Goal: Information Seeking & Learning: Learn about a topic

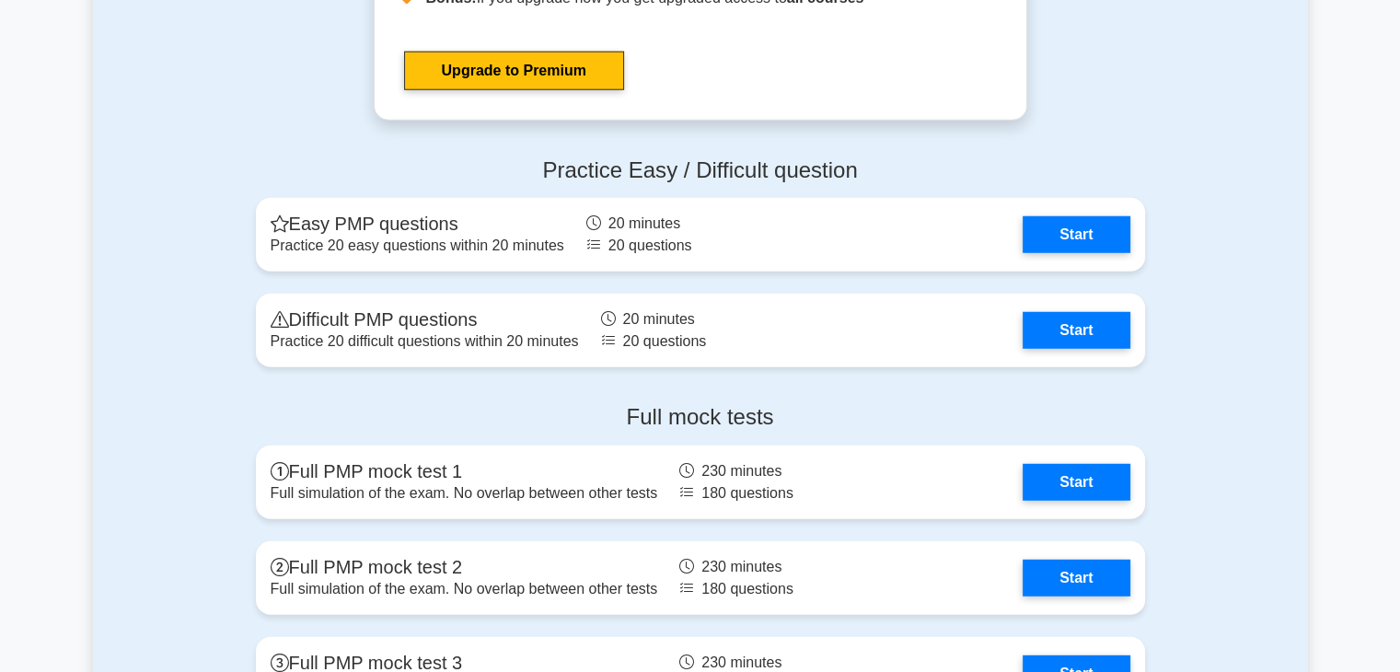
scroll to position [4850, 0]
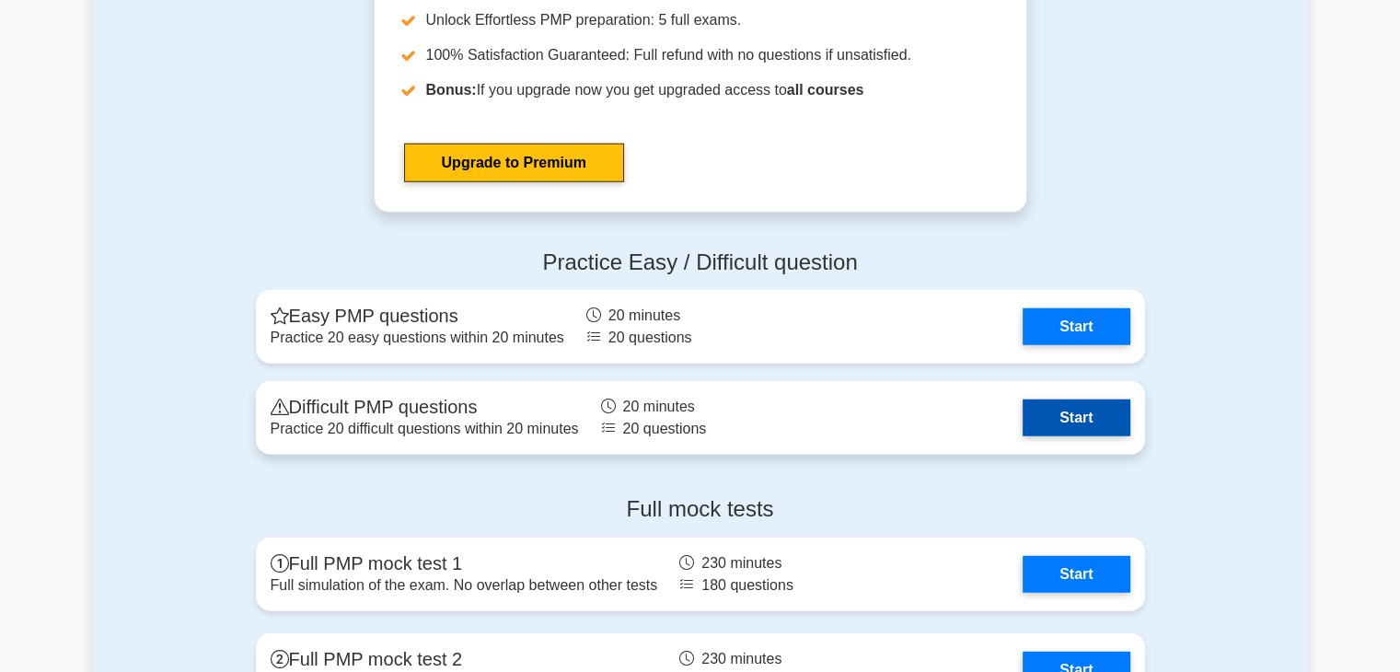
click at [1083, 418] on link "Start" at bounding box center [1076, 418] width 107 height 37
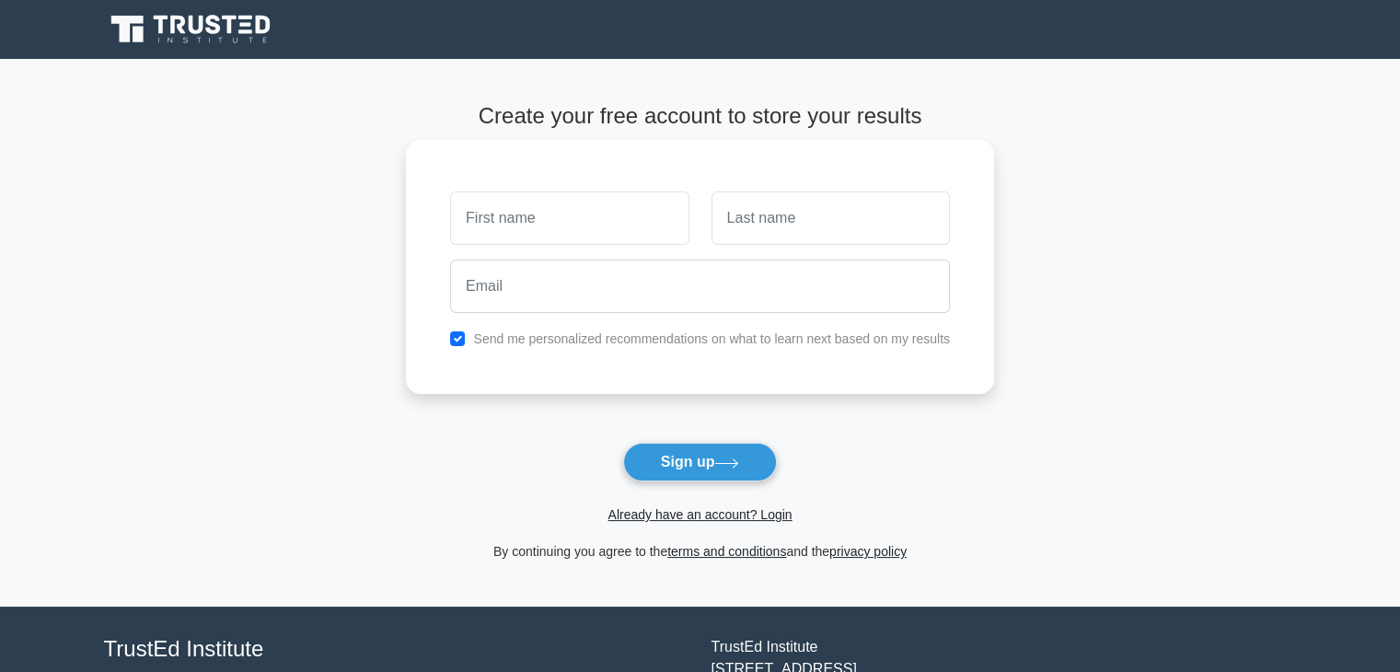
click at [537, 218] on input "text" at bounding box center [569, 217] width 238 height 53
type input "Pijush Kanti"
click at [779, 229] on input "text" at bounding box center [831, 217] width 238 height 53
type input "Dey"
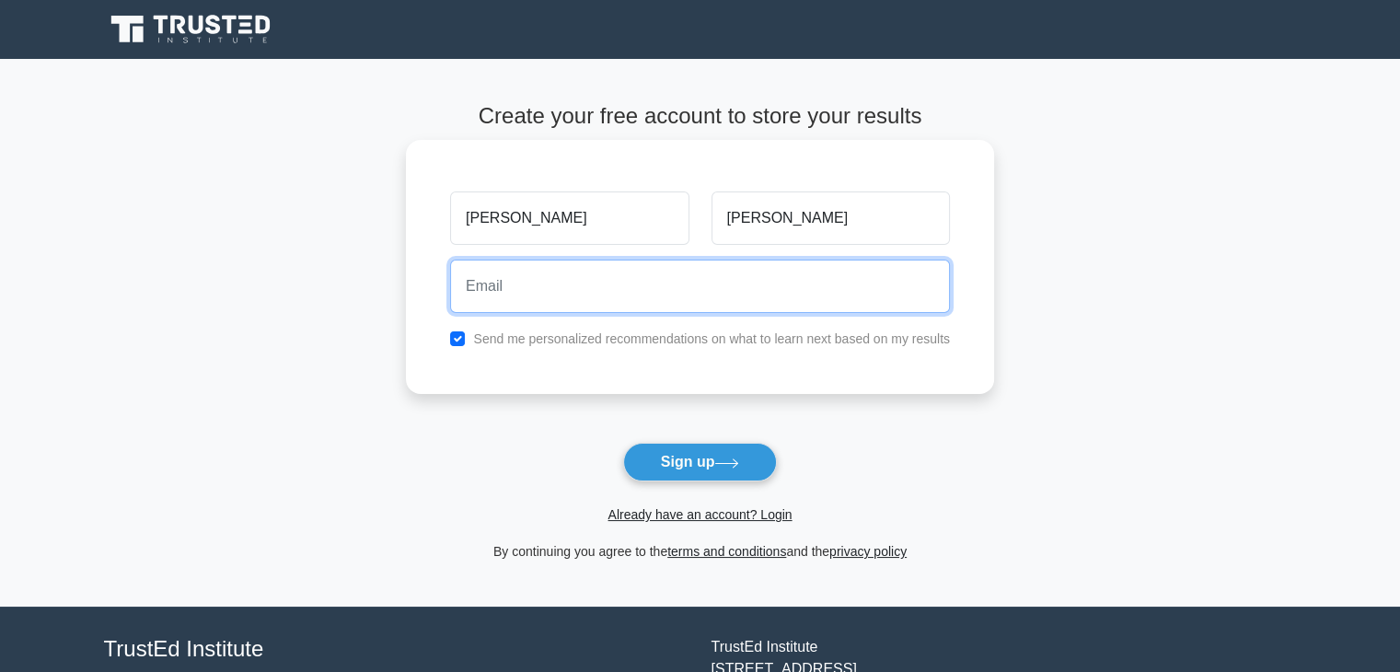
click at [492, 284] on input "email" at bounding box center [700, 286] width 500 height 53
type input "pijushkanti48@gmail.com"
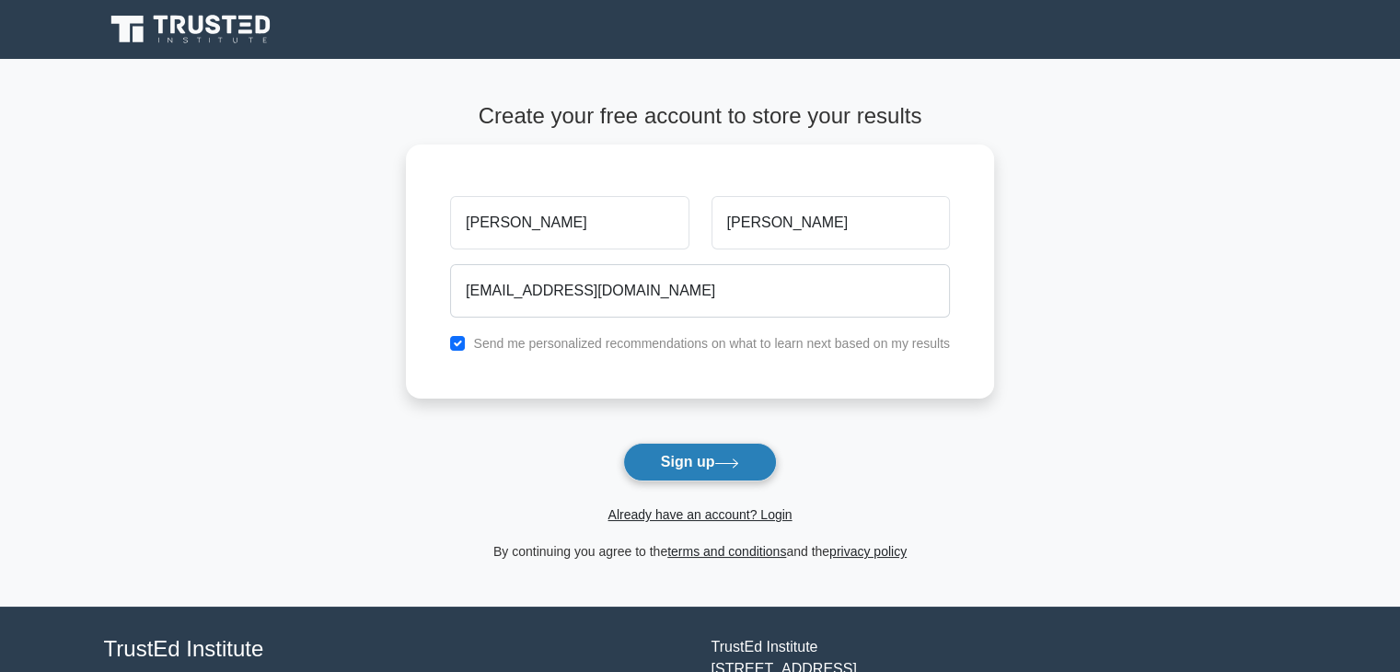
click at [689, 469] on button "Sign up" at bounding box center [700, 462] width 155 height 39
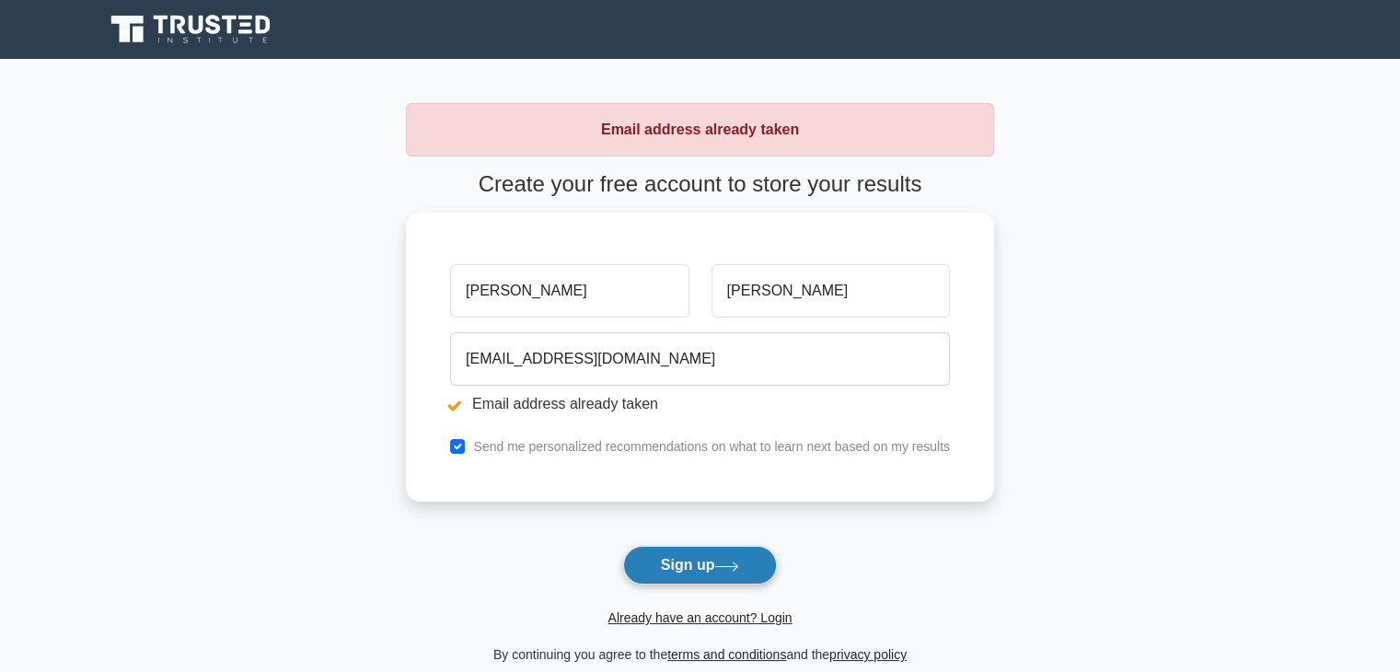
click at [689, 561] on button "Sign up" at bounding box center [700, 565] width 155 height 39
click at [772, 618] on link "Already have an account? Login" at bounding box center [700, 617] width 184 height 15
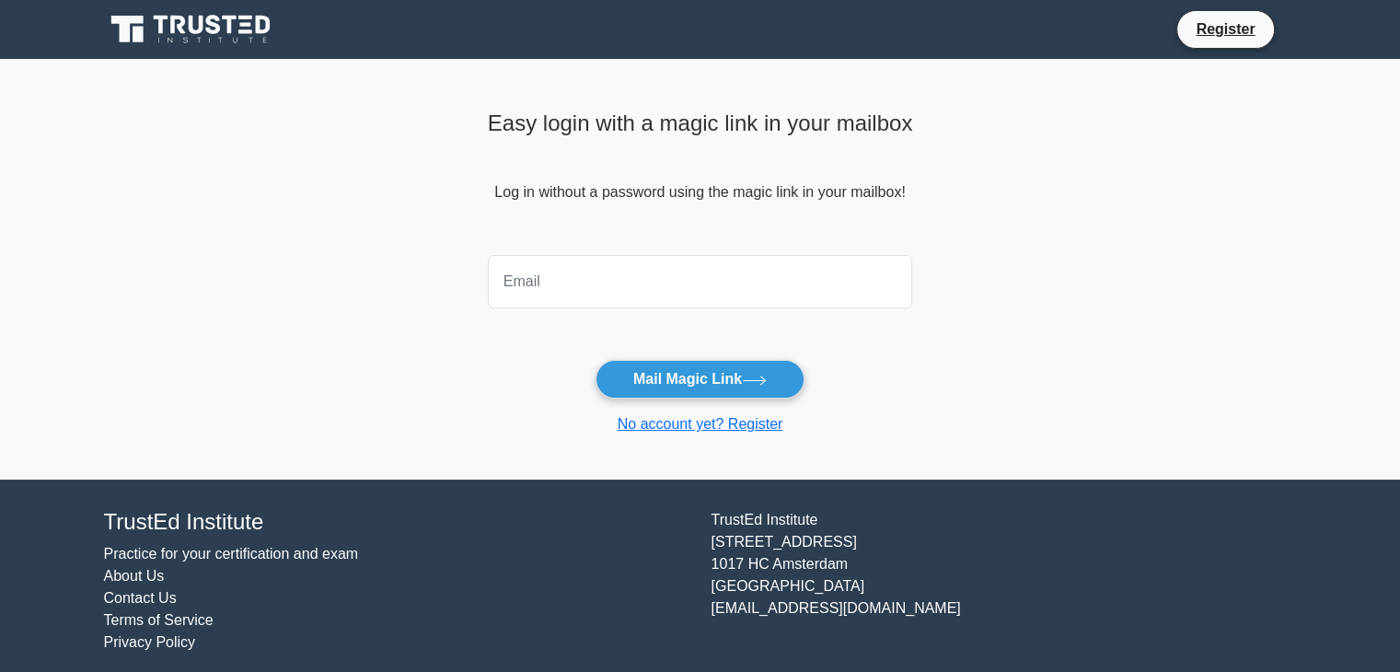
click at [537, 273] on input "email" at bounding box center [700, 281] width 425 height 53
type input "[EMAIL_ADDRESS][DOMAIN_NAME]"
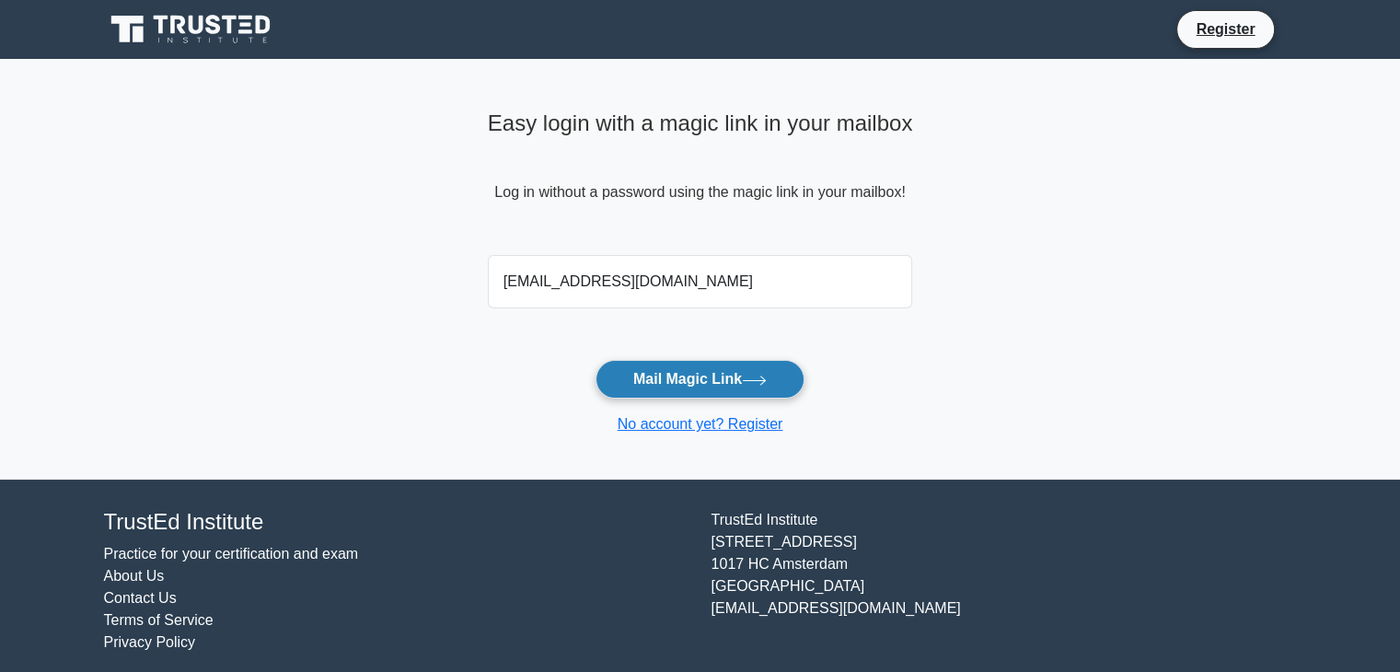
click at [687, 374] on button "Mail Magic Link" at bounding box center [700, 379] width 209 height 39
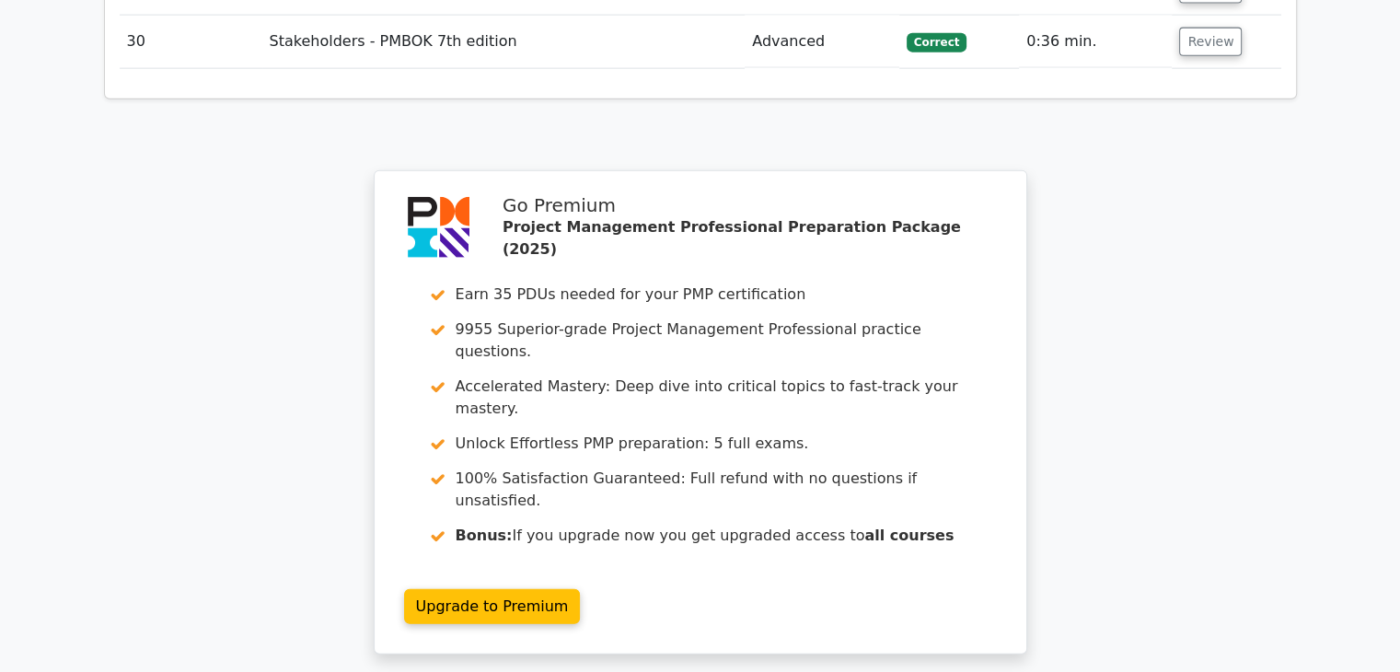
scroll to position [4419, 0]
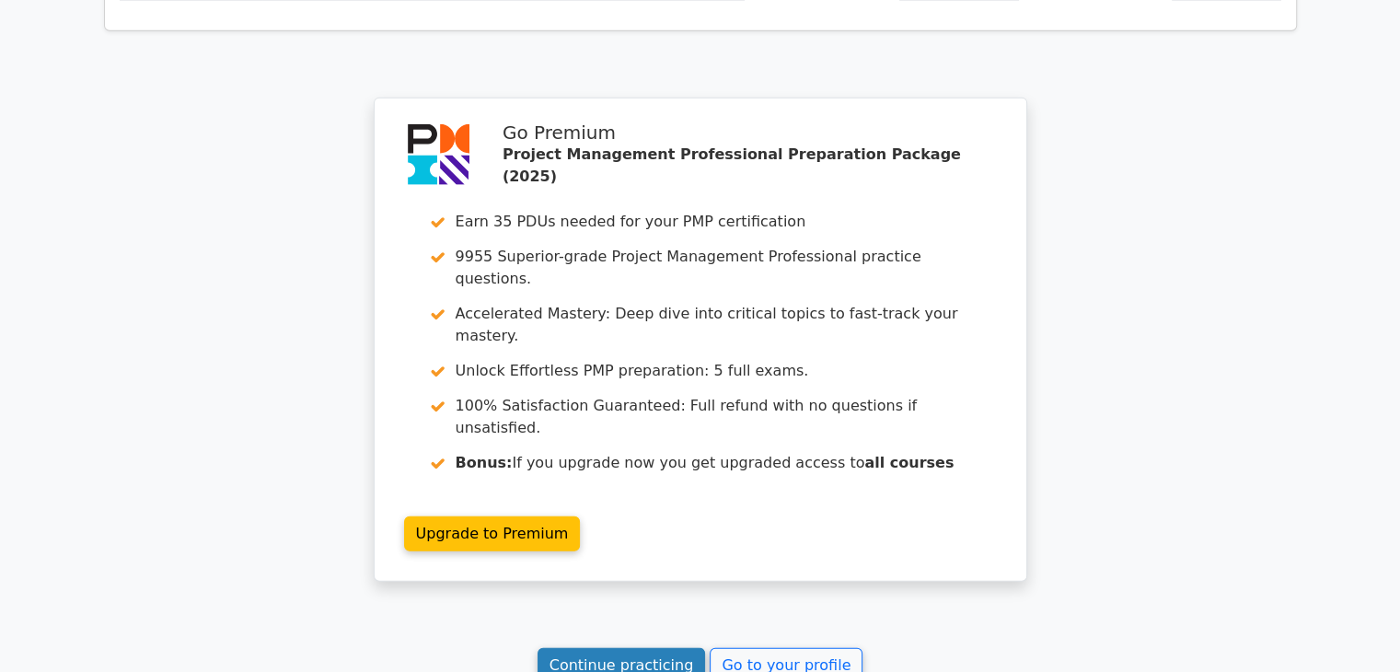
click at [648, 648] on link "Continue practicing" at bounding box center [622, 665] width 168 height 35
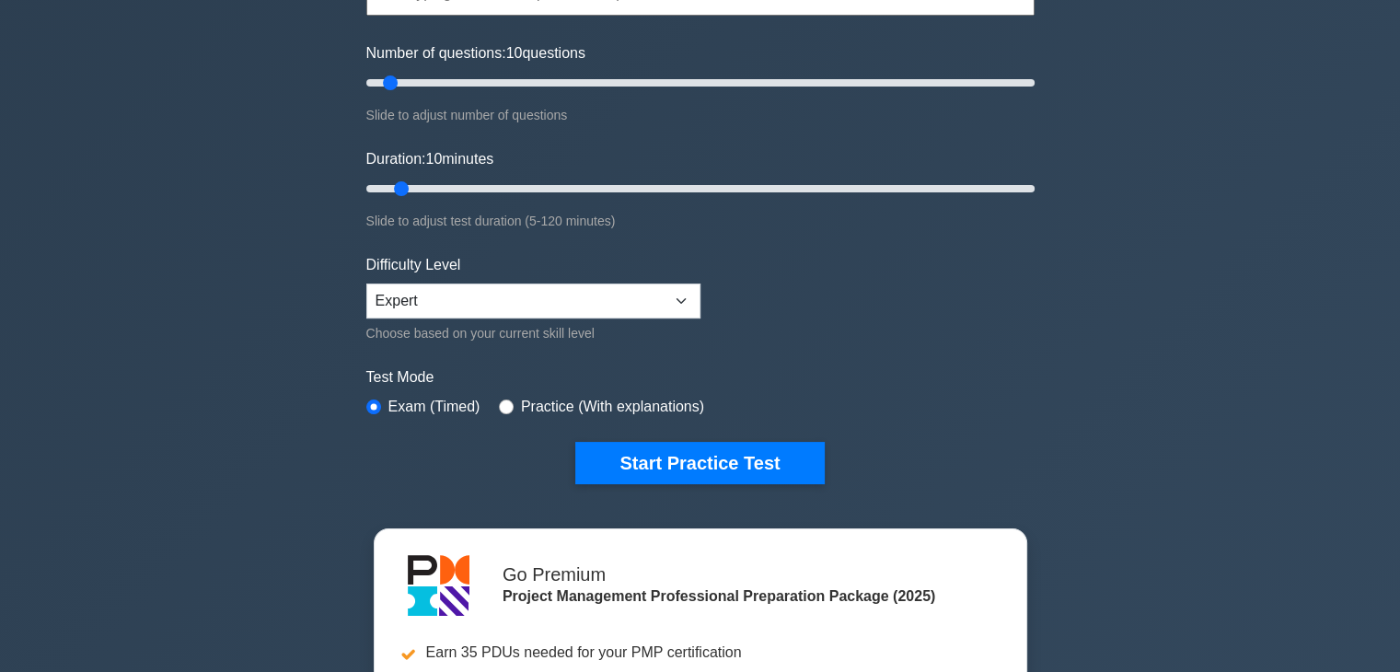
scroll to position [92, 0]
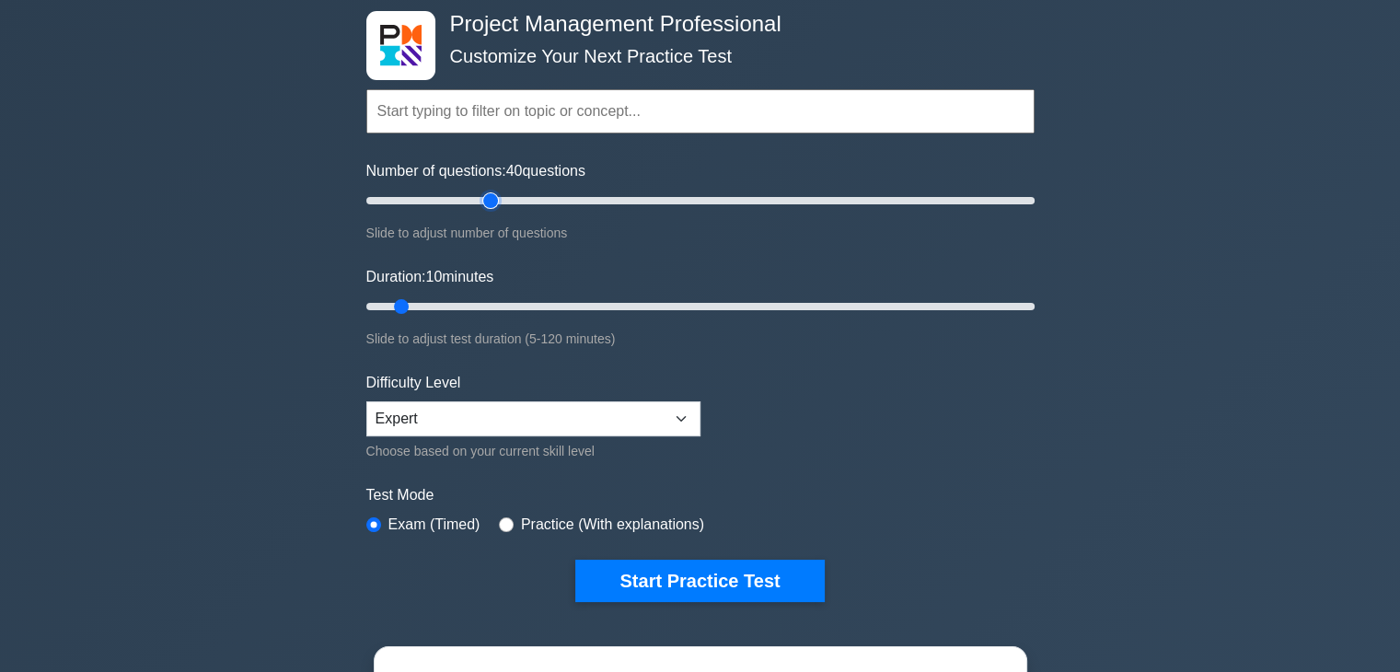
drag, startPoint x: 398, startPoint y: 200, endPoint x: 498, endPoint y: 204, distance: 100.5
type input "40"
click at [498, 204] on input "Number of questions: 40 questions" at bounding box center [700, 201] width 668 height 22
drag, startPoint x: 401, startPoint y: 307, endPoint x: 554, endPoint y: 307, distance: 152.8
type input "35"
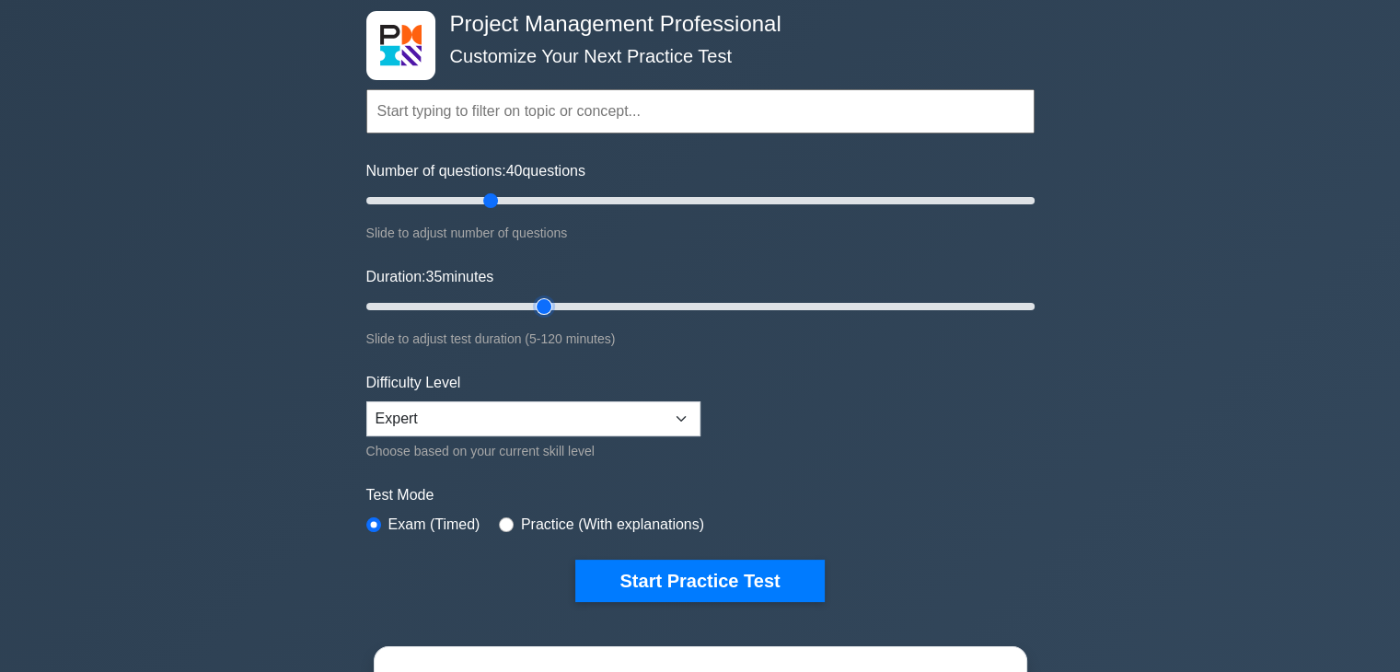
click at [554, 307] on input "Duration: 35 minutes" at bounding box center [700, 307] width 668 height 22
drag, startPoint x: 489, startPoint y: 203, endPoint x: 464, endPoint y: 203, distance: 24.9
type input "30"
click at [464, 203] on input "Number of questions: 30 questions" at bounding box center [700, 201] width 668 height 22
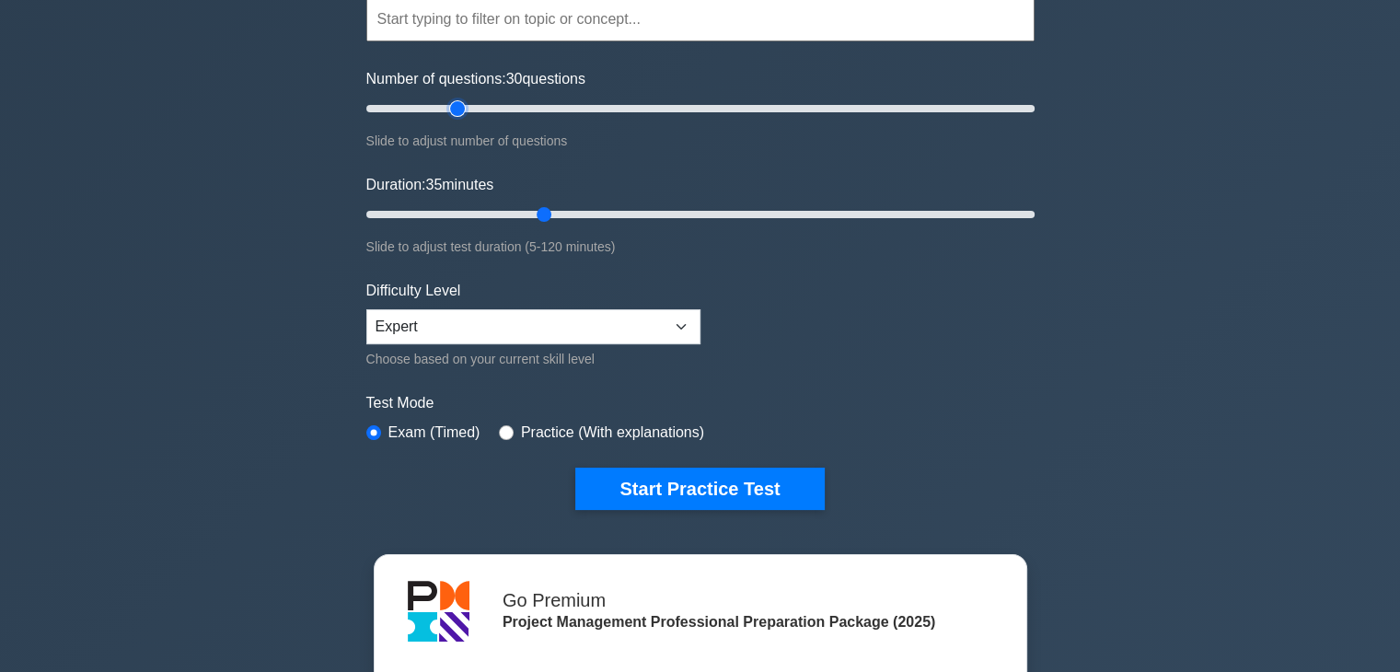
scroll to position [276, 0]
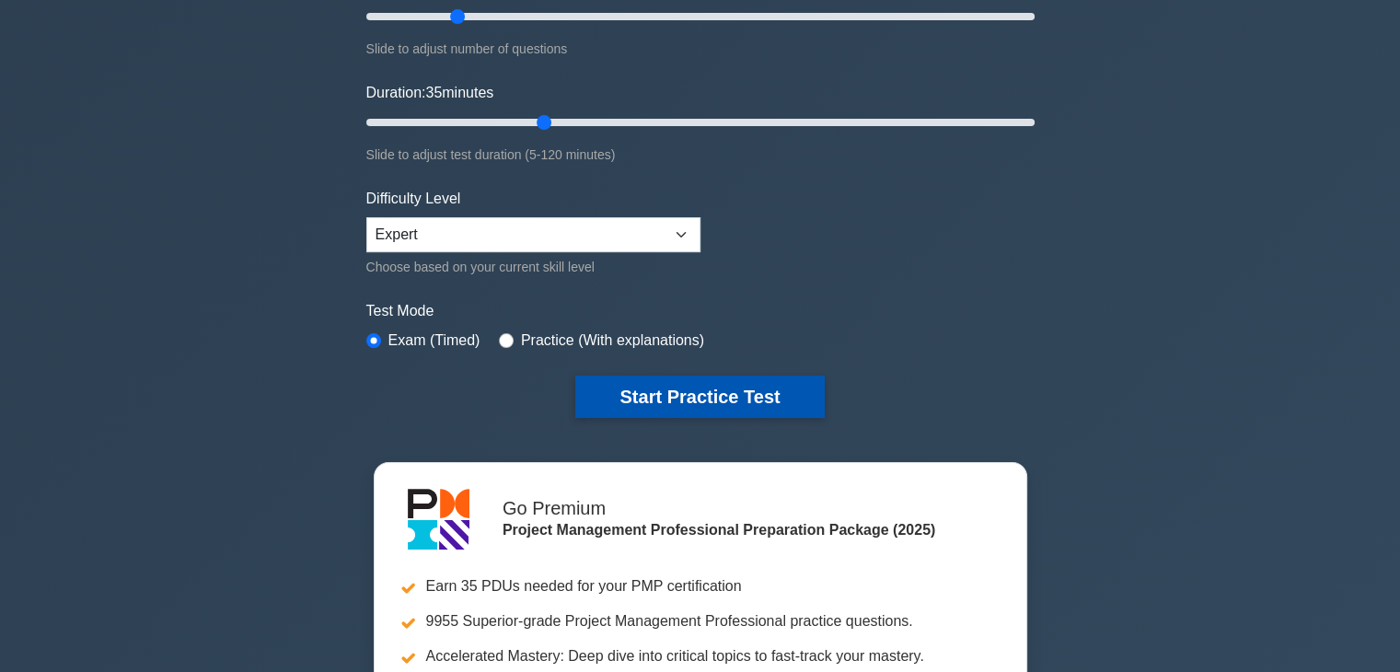
click at [715, 396] on button "Start Practice Test" at bounding box center [699, 397] width 249 height 42
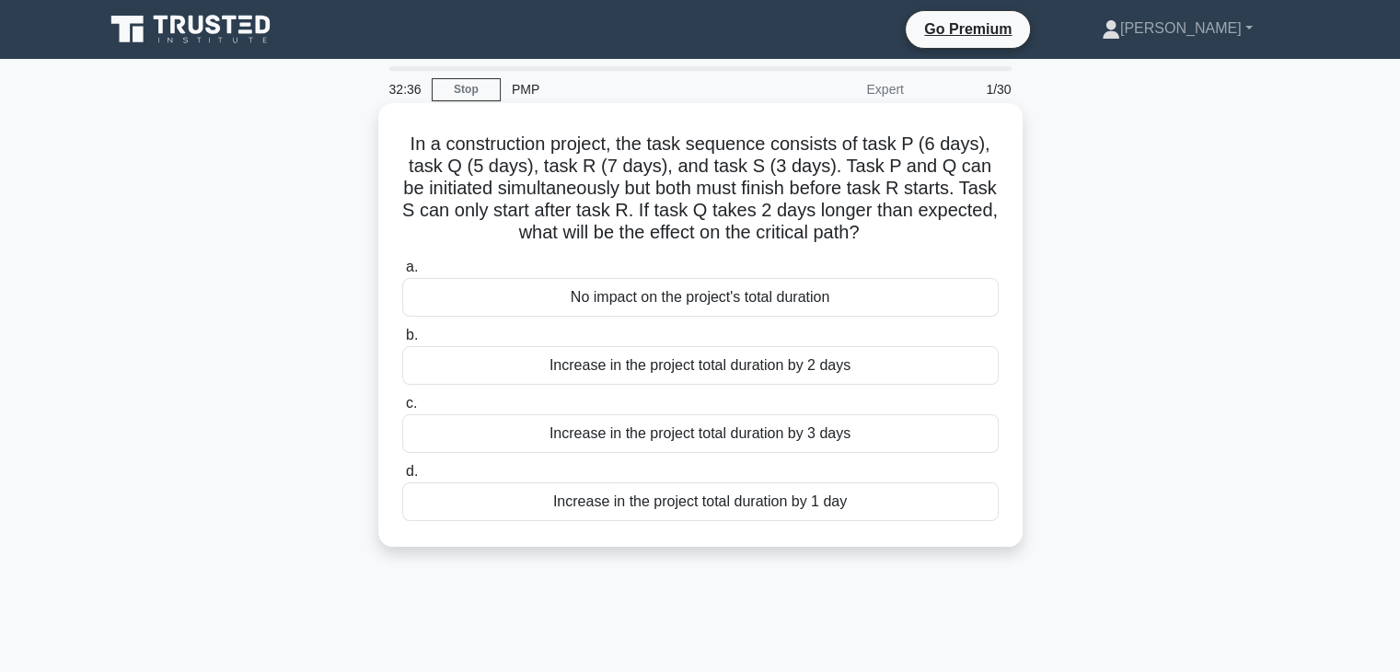
click at [733, 505] on div "Increase in the project total duration by 1 day" at bounding box center [700, 501] width 597 height 39
click at [402, 478] on input "d. Increase in the project total duration by 1 day" at bounding box center [402, 472] width 0 height 12
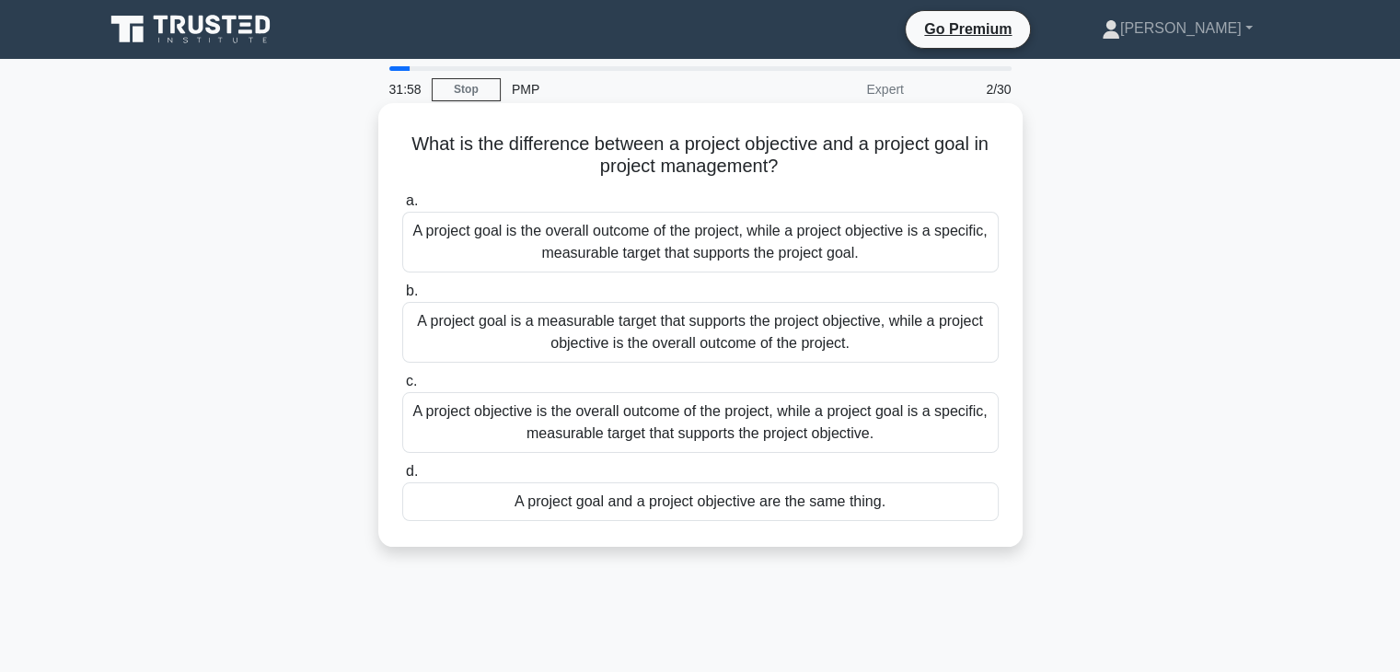
click at [753, 249] on div "A project goal is the overall outcome of the project, while a project objective…" at bounding box center [700, 242] width 597 height 61
click at [402, 207] on input "a. A project goal is the overall outcome of the project, while a project object…" at bounding box center [402, 201] width 0 height 12
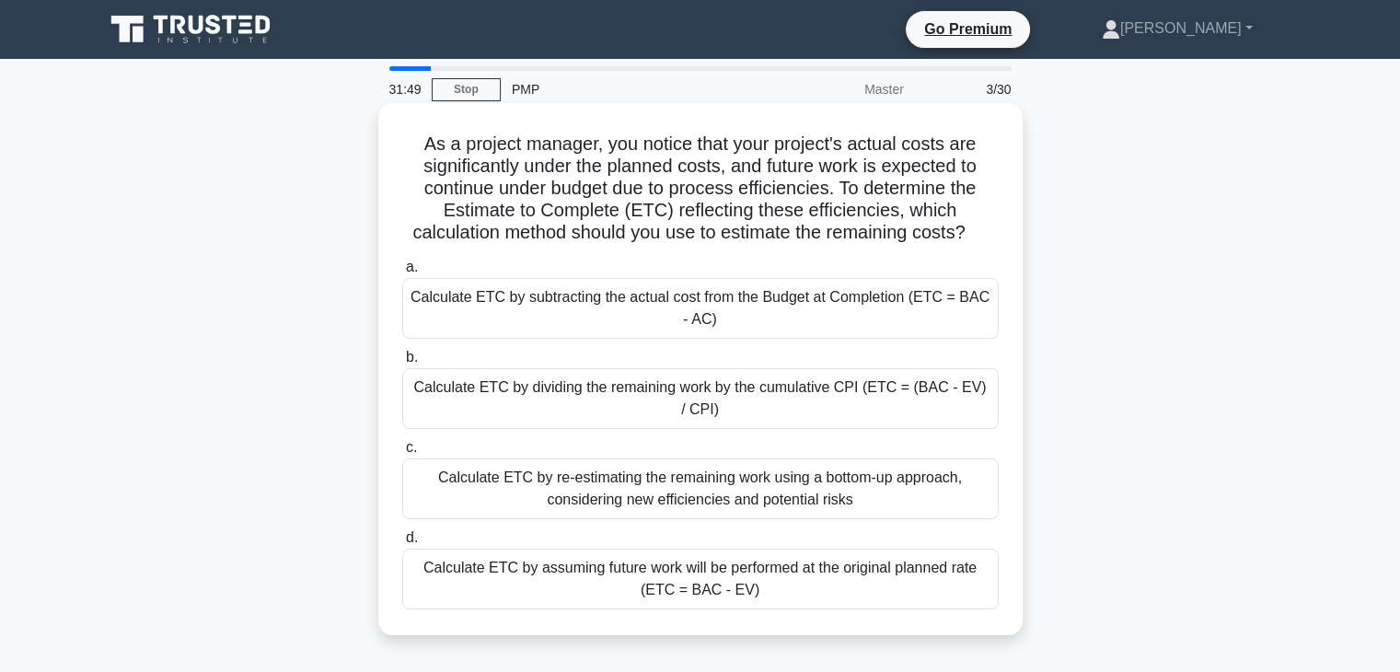
click at [726, 171] on h5 "As a project manager, you notice that your project's actual costs are significa…" at bounding box center [700, 189] width 600 height 112
click at [841, 189] on h5 "As a project manager, you notice that your project's actual costs are significa…" at bounding box center [700, 189] width 600 height 112
click at [715, 574] on div "Calculate ETC by assuming future work will be performed at the original planned…" at bounding box center [700, 579] width 597 height 61
click at [402, 544] on input "d. Calculate ETC by assuming future work will be performed at the original plan…" at bounding box center [402, 538] width 0 height 12
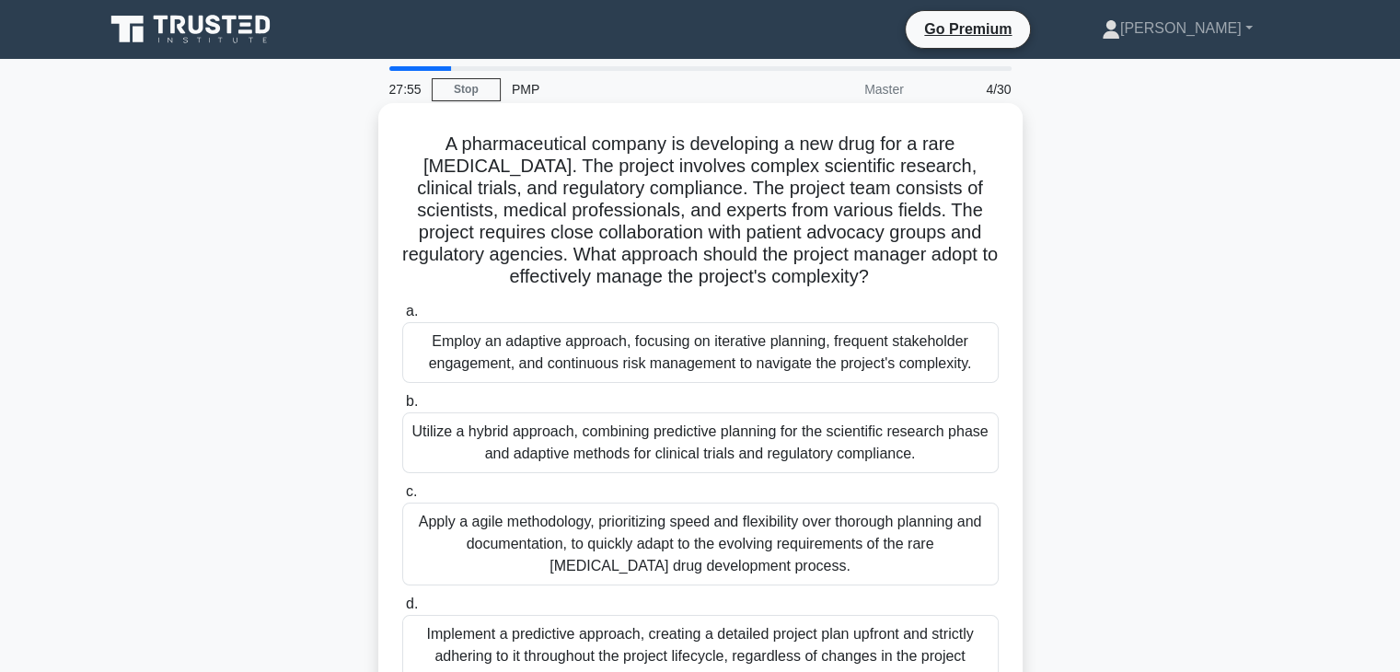
click at [717, 549] on div "Apply a agile methodology, prioritizing speed and flexibility over thorough pla…" at bounding box center [700, 544] width 597 height 83
click at [402, 498] on input "c. Apply a agile methodology, prioritizing speed and flexibility over thorough …" at bounding box center [402, 492] width 0 height 12
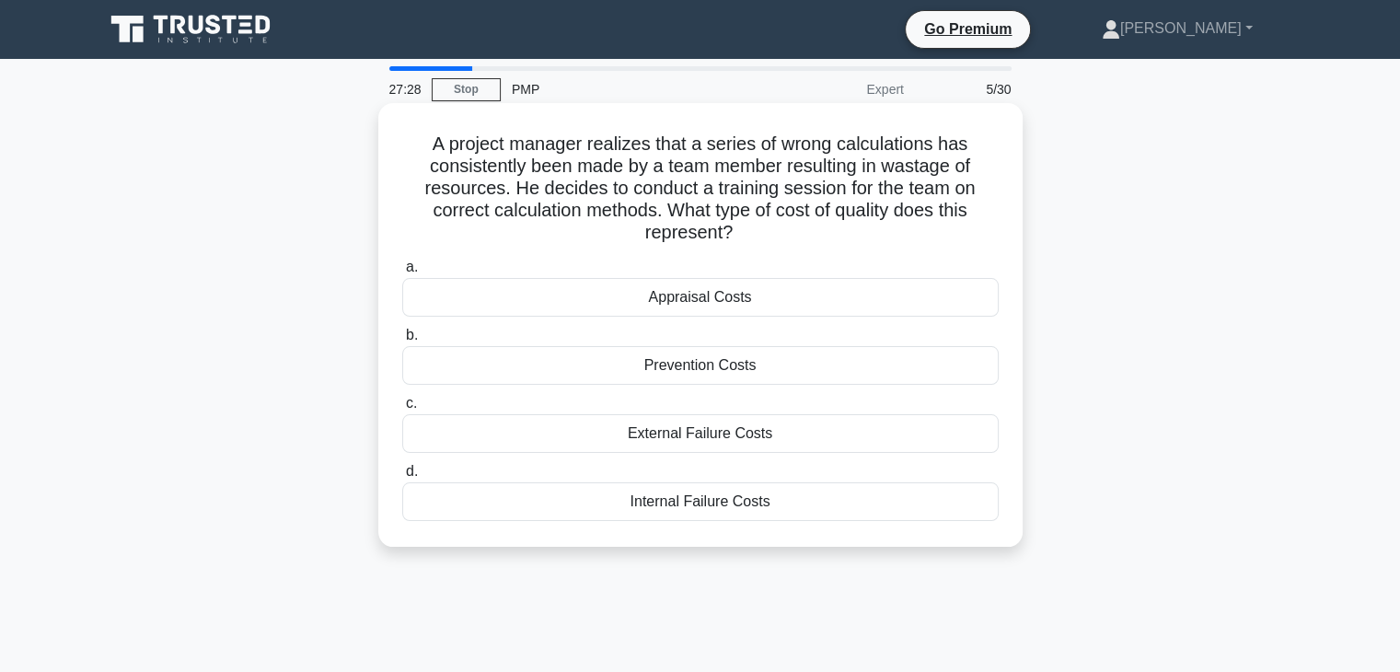
click at [735, 368] on div "Prevention Costs" at bounding box center [700, 365] width 597 height 39
click at [402, 342] on input "b. Prevention Costs" at bounding box center [402, 336] width 0 height 12
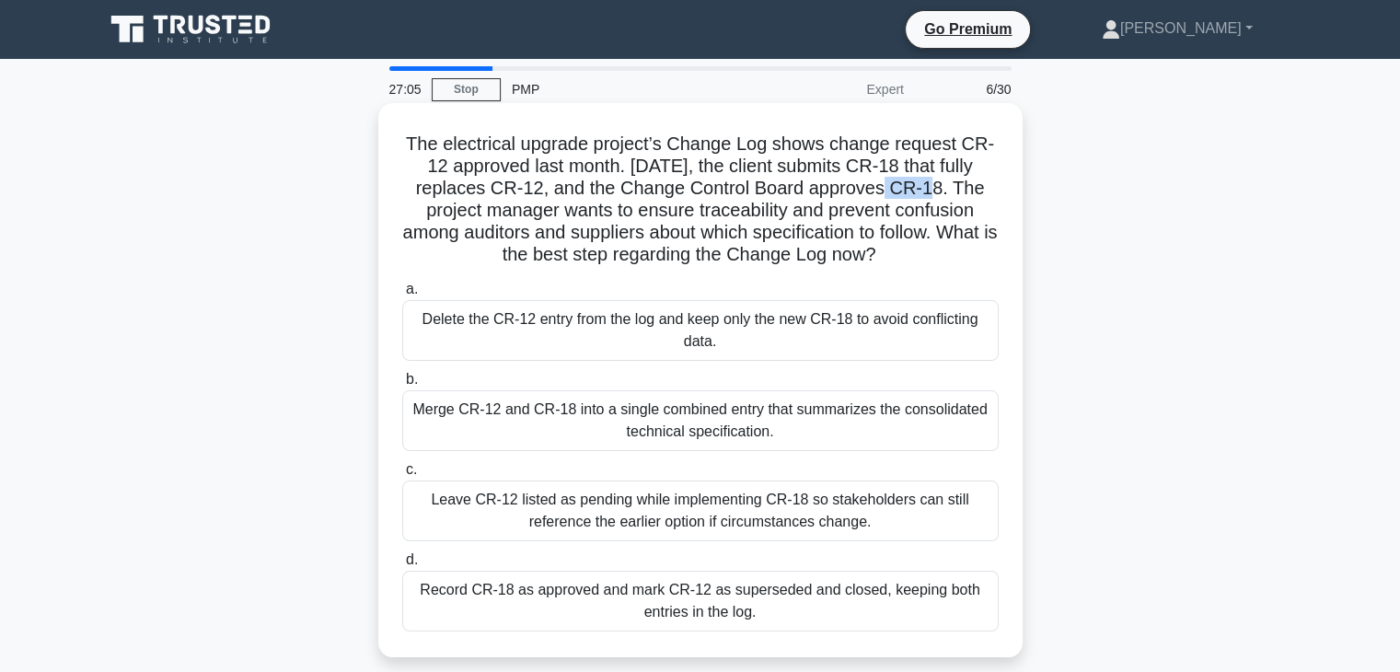
drag, startPoint x: 895, startPoint y: 193, endPoint x: 941, endPoint y: 191, distance: 46.1
click at [941, 191] on h5 "The electrical upgrade project’s Change Log shows change request CR-12 approved…" at bounding box center [700, 200] width 600 height 134
drag, startPoint x: 632, startPoint y: 168, endPoint x: 413, endPoint y: 173, distance: 218.3
click at [413, 173] on h5 "The electrical upgrade project’s Change Log shows change request CR-12 approved…" at bounding box center [700, 200] width 600 height 134
click at [737, 272] on div "The electrical upgrade project’s Change Log shows change request CR-12 approved…" at bounding box center [701, 380] width 630 height 540
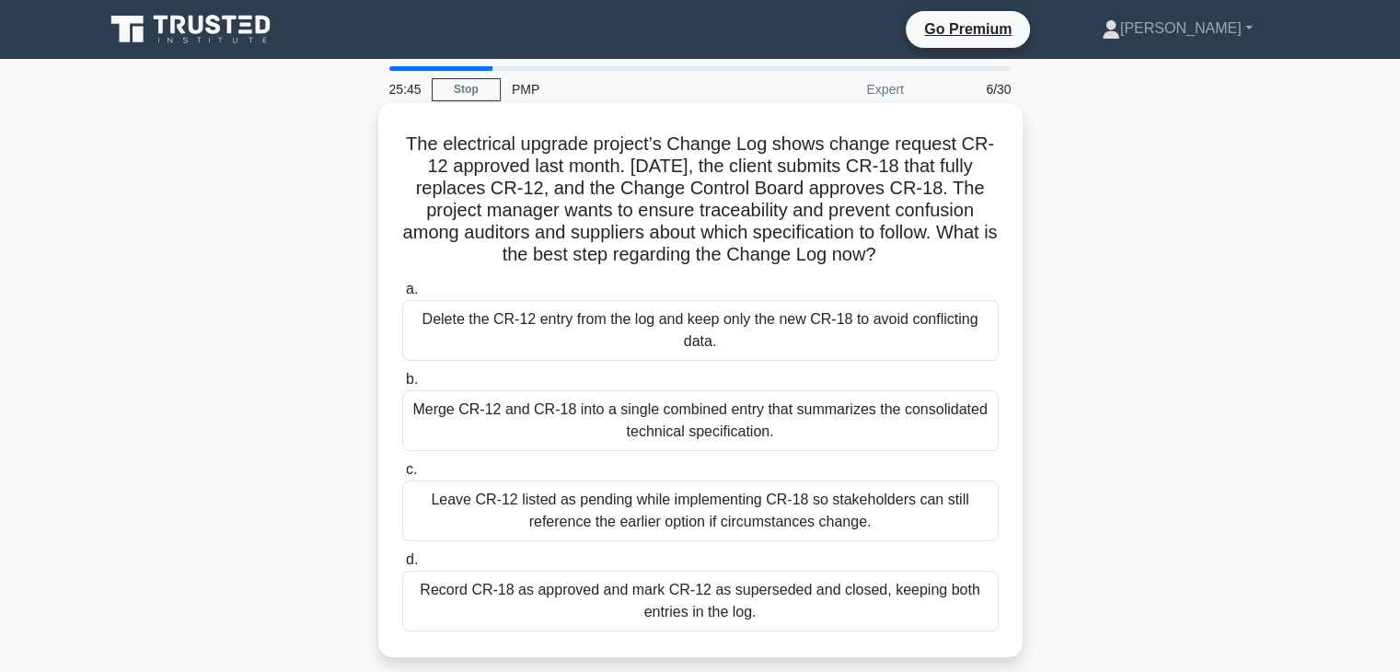
click at [782, 588] on div "Record CR-18 as approved and mark CR-12 as superseded and closed, keeping both …" at bounding box center [700, 601] width 597 height 61
click at [402, 566] on input "d. Record CR-18 as approved and mark CR-12 as superseded and closed, keeping bo…" at bounding box center [402, 560] width 0 height 12
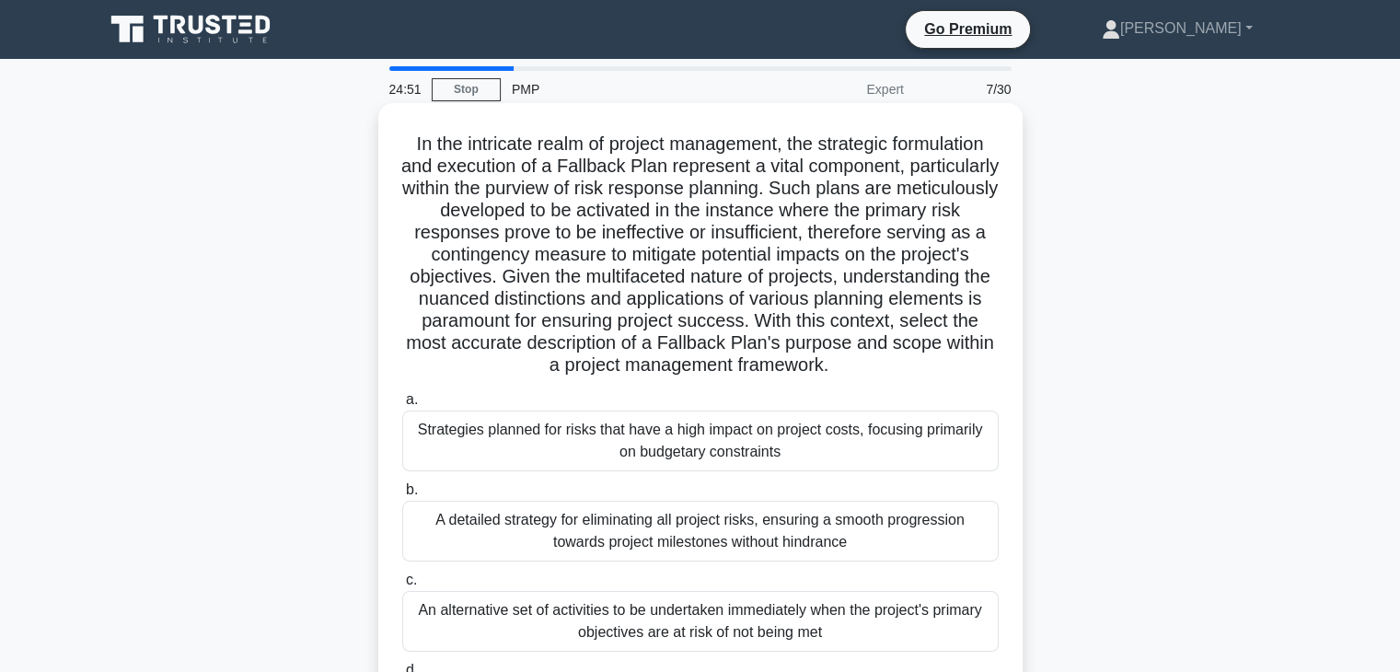
click at [540, 277] on h5 "In the intricate realm of project management, the strategic formulation and exe…" at bounding box center [700, 255] width 600 height 245
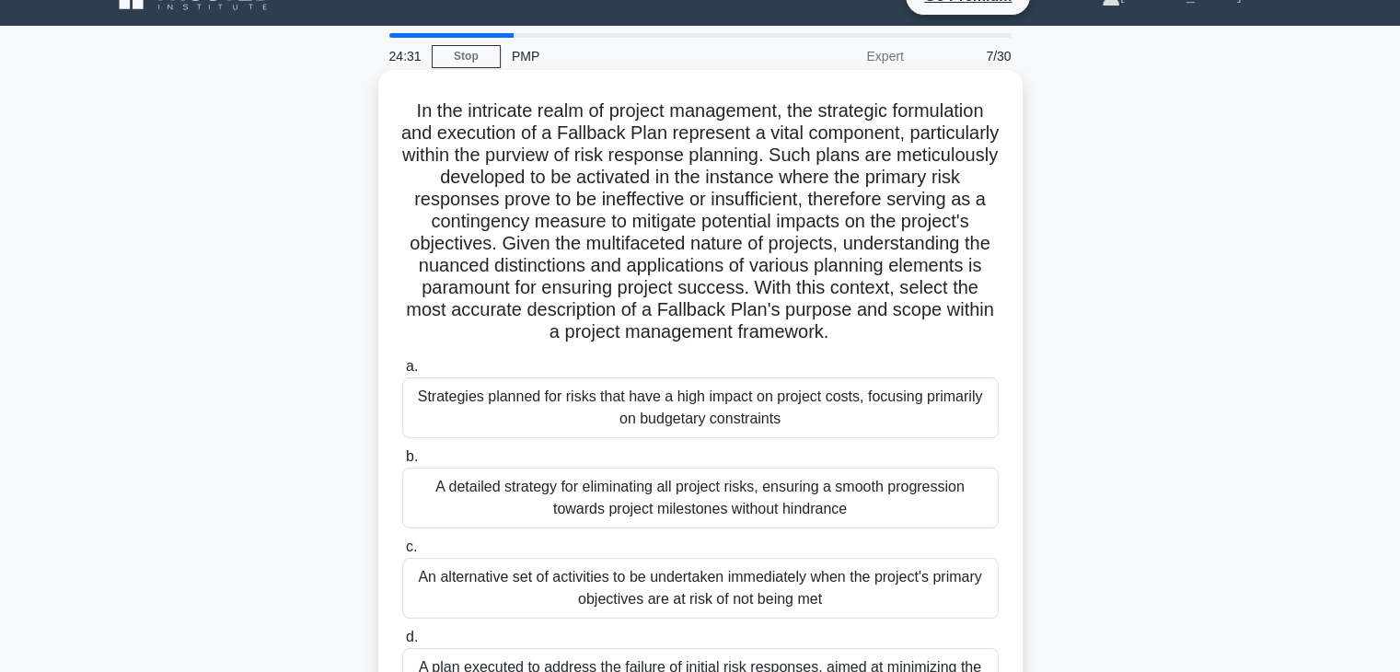
scroll to position [92, 0]
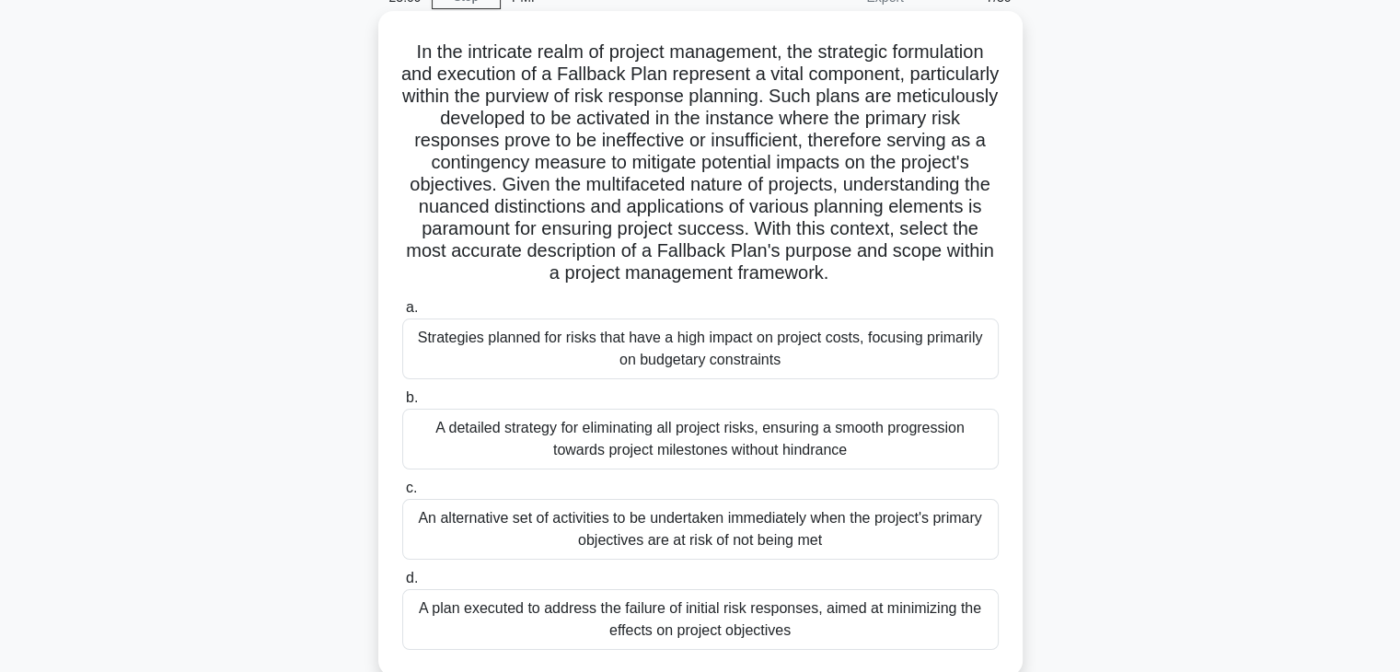
click at [671, 610] on div "A plan executed to address the failure of initial risk responses, aimed at mini…" at bounding box center [700, 619] width 597 height 61
click at [402, 585] on input "d. A plan executed to address the failure of initial risk responses, aimed at m…" at bounding box center [402, 579] width 0 height 12
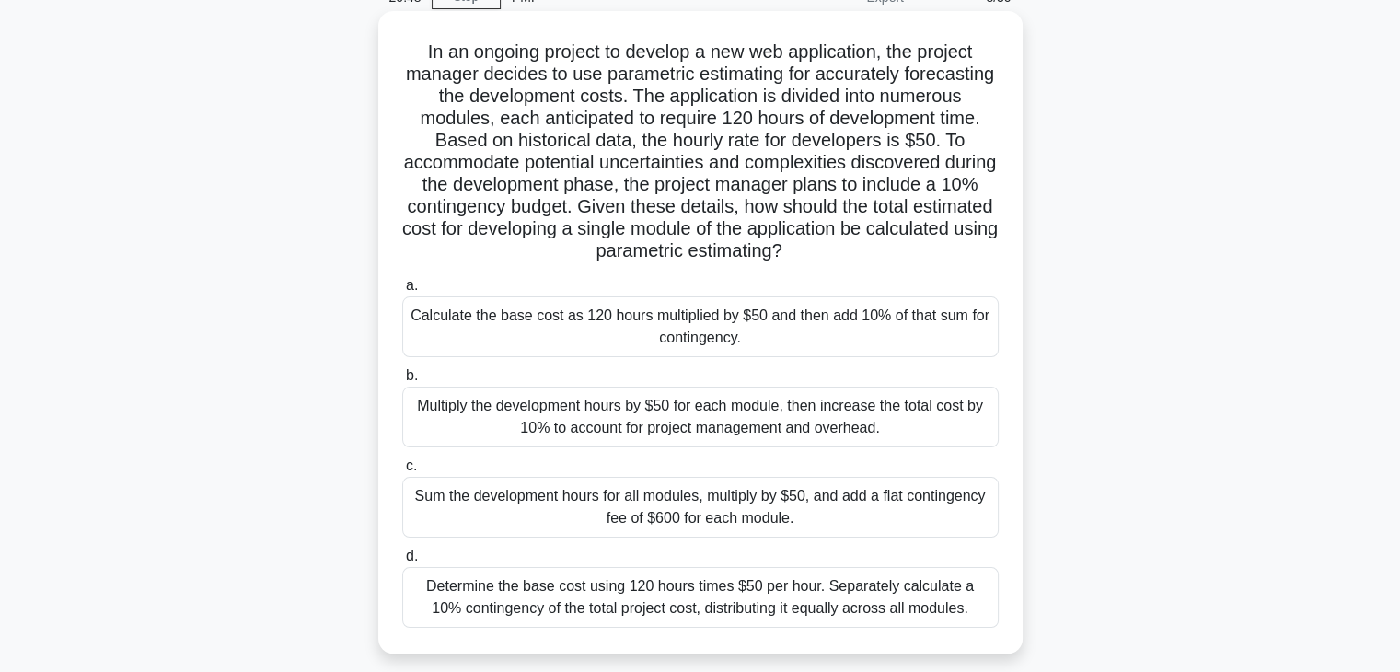
scroll to position [184, 0]
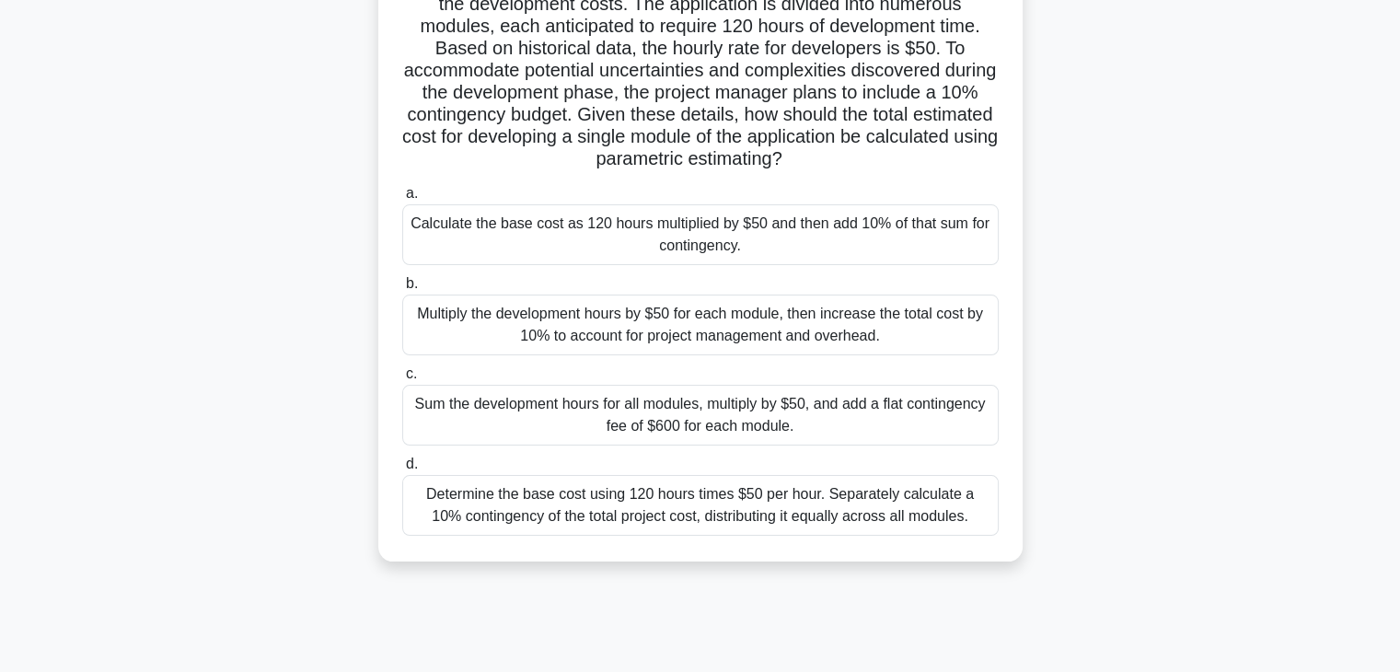
click at [636, 351] on div "Multiply the development hours by $50 for each module, then increase the total …" at bounding box center [700, 325] width 597 height 61
click at [402, 290] on input "b. Multiply the development hours by $50 for each module, then increase the tot…" at bounding box center [402, 284] width 0 height 12
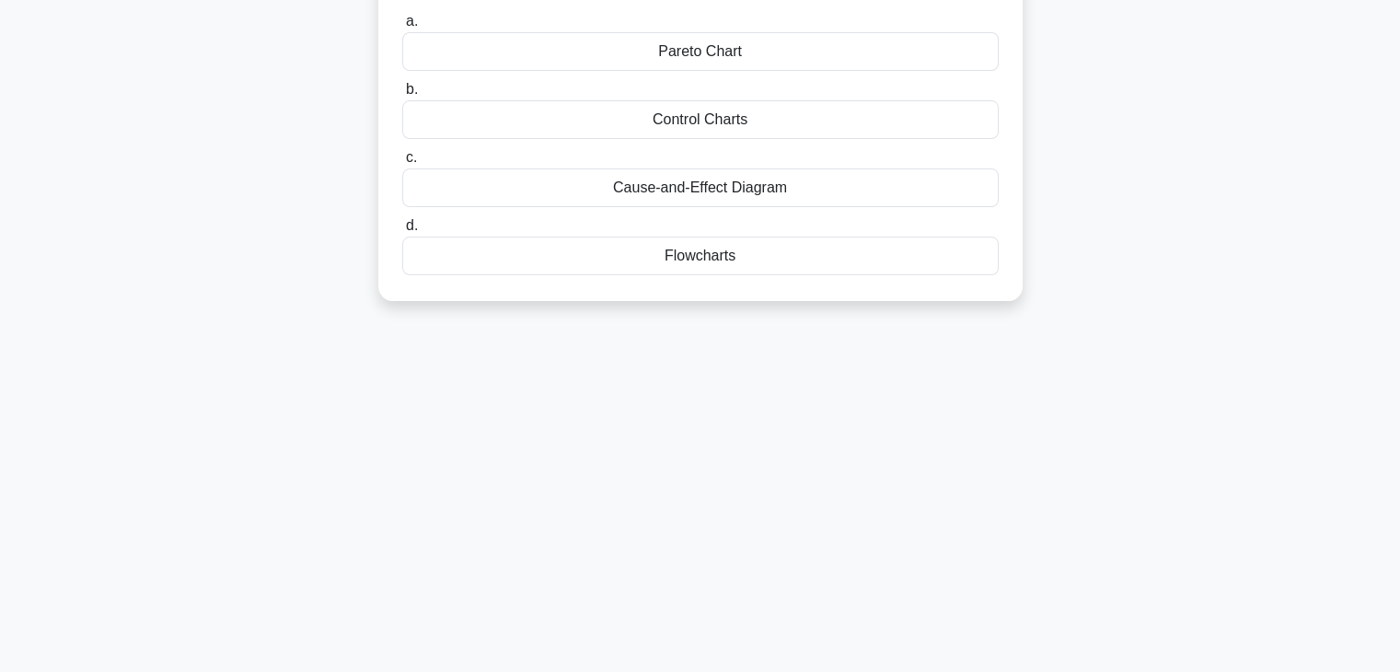
scroll to position [0, 0]
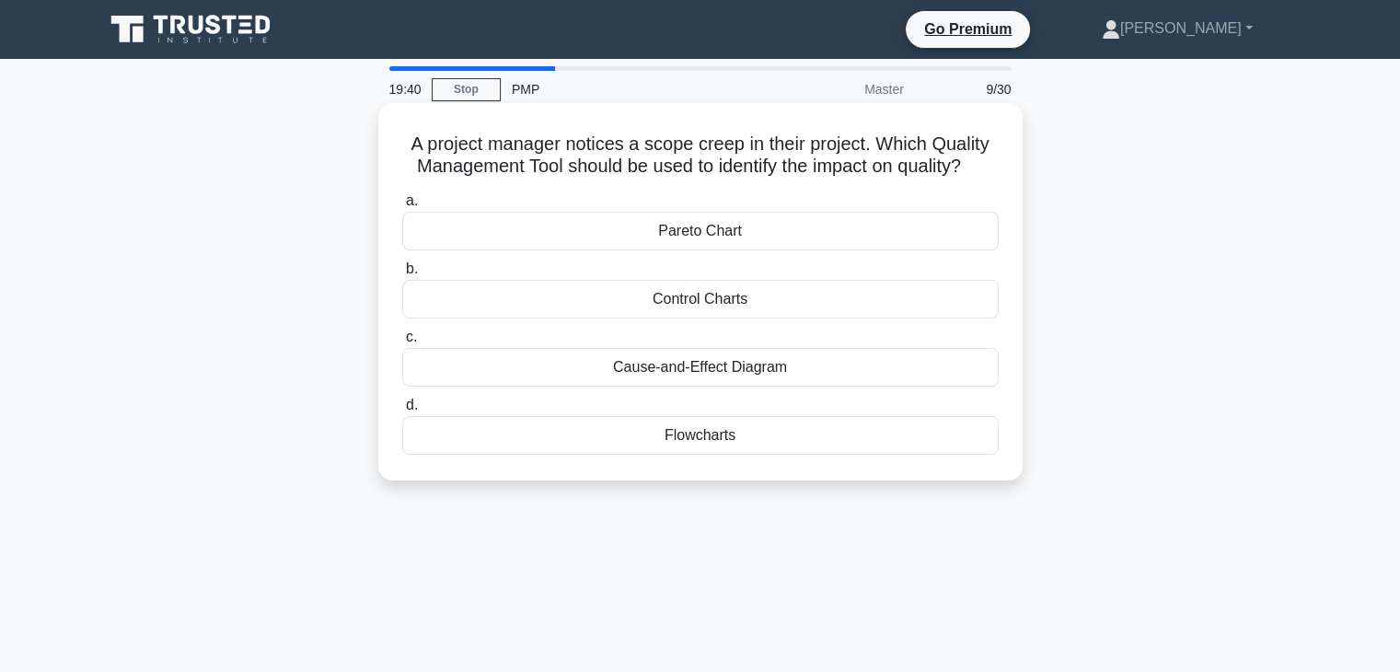
click at [722, 374] on div "Cause-and-Effect Diagram" at bounding box center [700, 367] width 597 height 39
click at [402, 343] on input "c. Cause-and-Effect Diagram" at bounding box center [402, 337] width 0 height 12
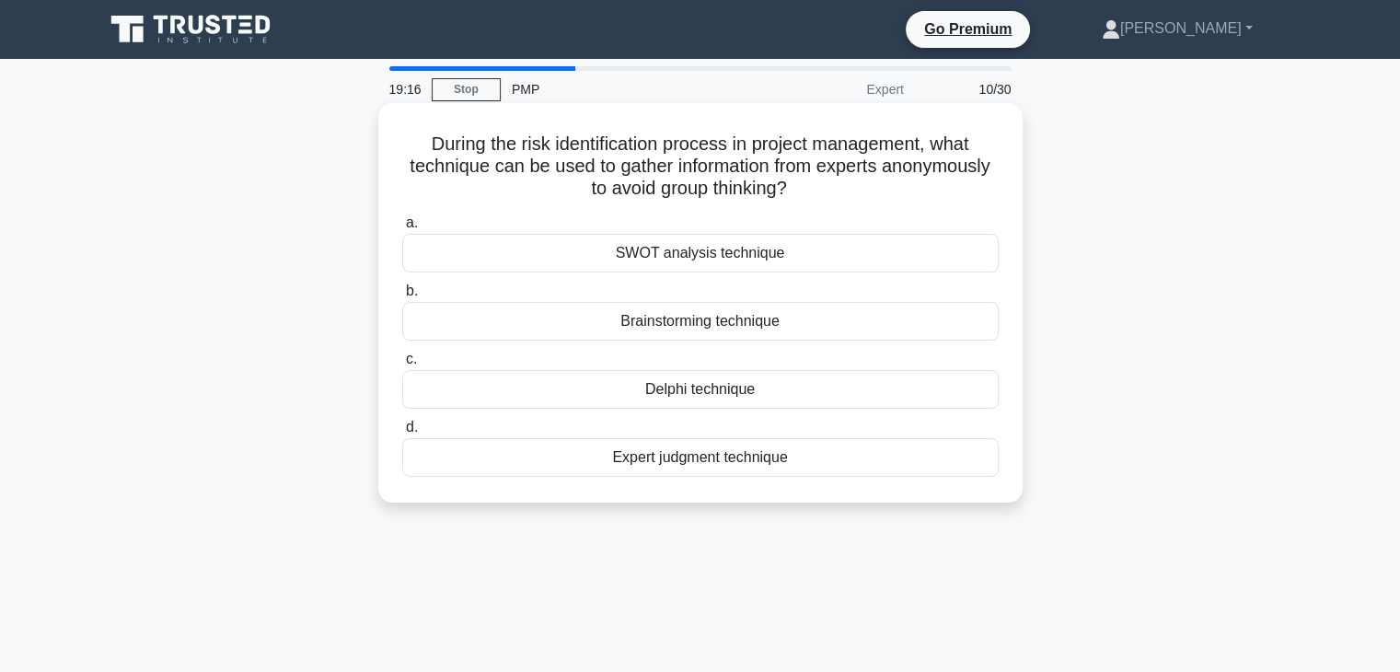
click at [692, 458] on div "Expert judgment technique" at bounding box center [700, 457] width 597 height 39
click at [402, 434] on input "d. Expert judgment technique" at bounding box center [402, 428] width 0 height 12
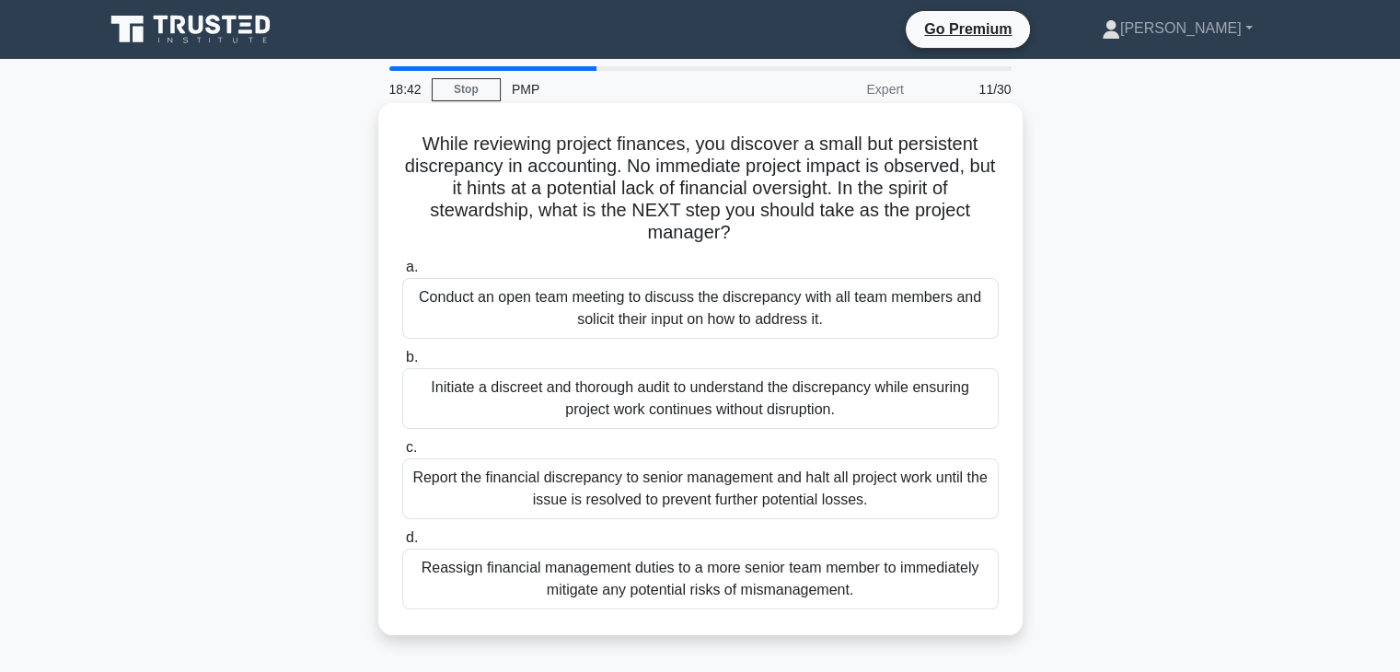
click at [737, 239] on icon ".spinner_0XTQ{transform-origin:center;animation:spinner_y6GP .75s linear infini…" at bounding box center [742, 234] width 22 height 22
click at [596, 400] on div "Initiate a discreet and thorough audit to understand the discrepancy while ensu…" at bounding box center [700, 398] width 597 height 61
click at [402, 364] on input "b. Initiate a discreet and thorough audit to understand the discrepancy while e…" at bounding box center [402, 358] width 0 height 12
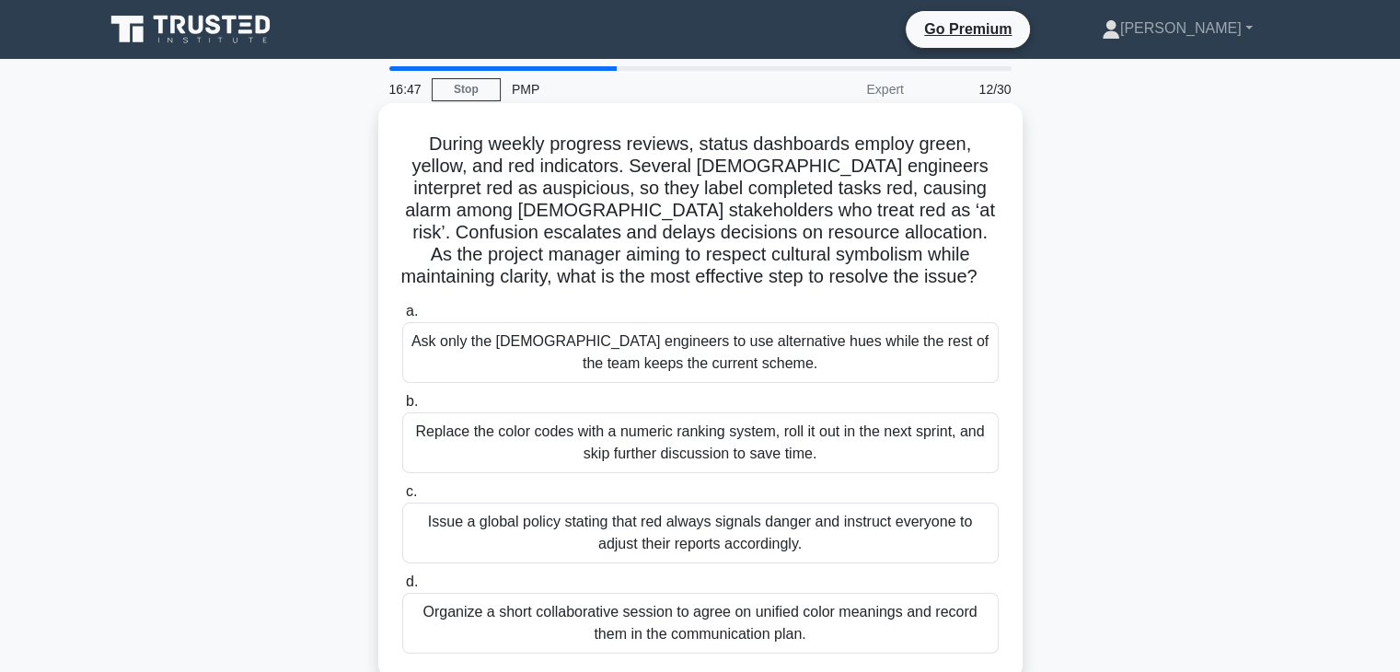
click at [795, 191] on h5 "During weekly progress reviews, status dashboards employ green, yellow, and red…" at bounding box center [700, 211] width 600 height 157
click at [668, 620] on div "Organize a short collaborative session to agree on unified color meanings and r…" at bounding box center [700, 623] width 597 height 61
click at [402, 588] on input "d. Organize a short collaborative session to agree on unified color meanings an…" at bounding box center [402, 582] width 0 height 12
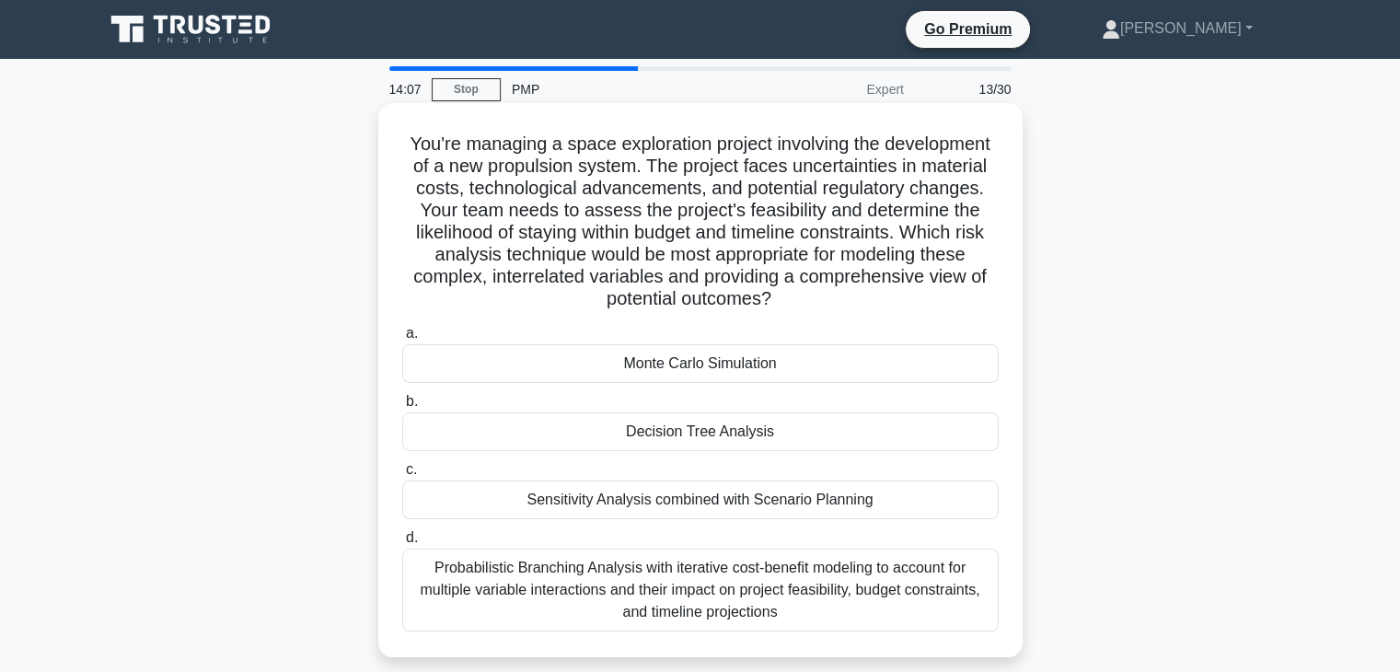
click at [692, 434] on div "Decision Tree Analysis" at bounding box center [700, 431] width 597 height 39
click at [402, 408] on input "b. Decision Tree Analysis" at bounding box center [402, 402] width 0 height 12
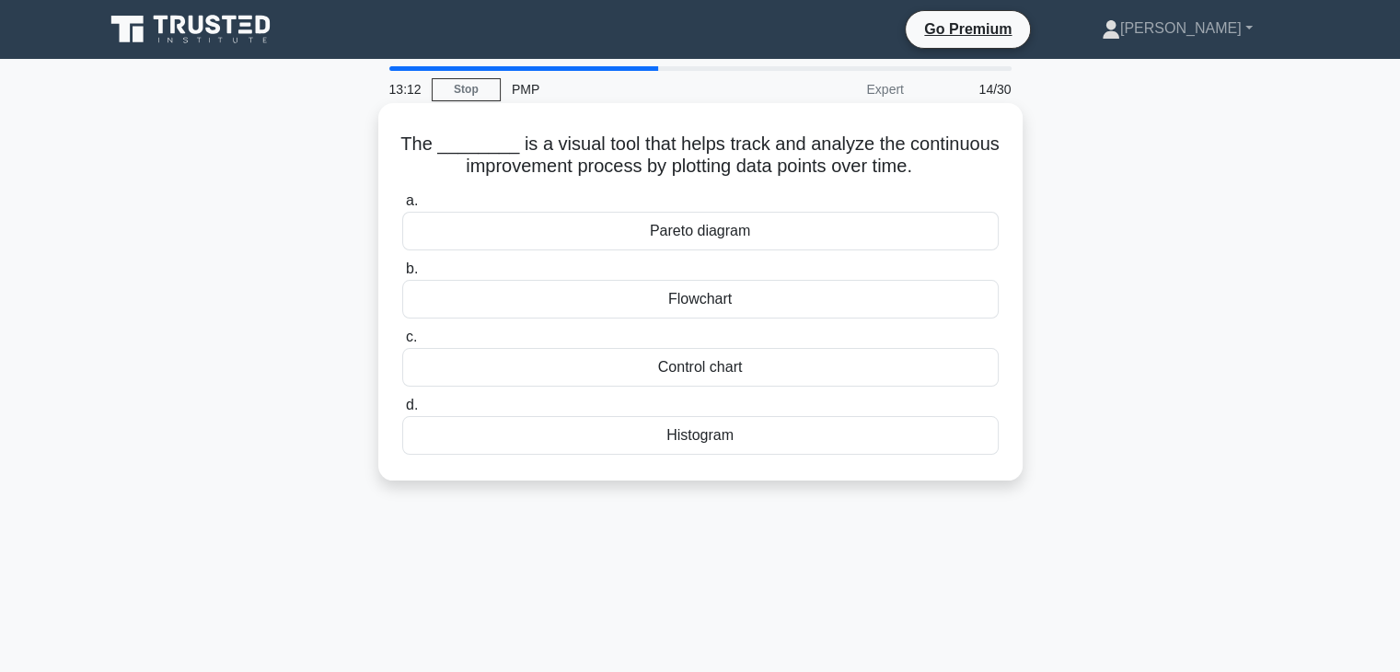
click at [711, 370] on div "Control chart" at bounding box center [700, 367] width 597 height 39
click at [402, 343] on input "c. Control chart" at bounding box center [402, 337] width 0 height 12
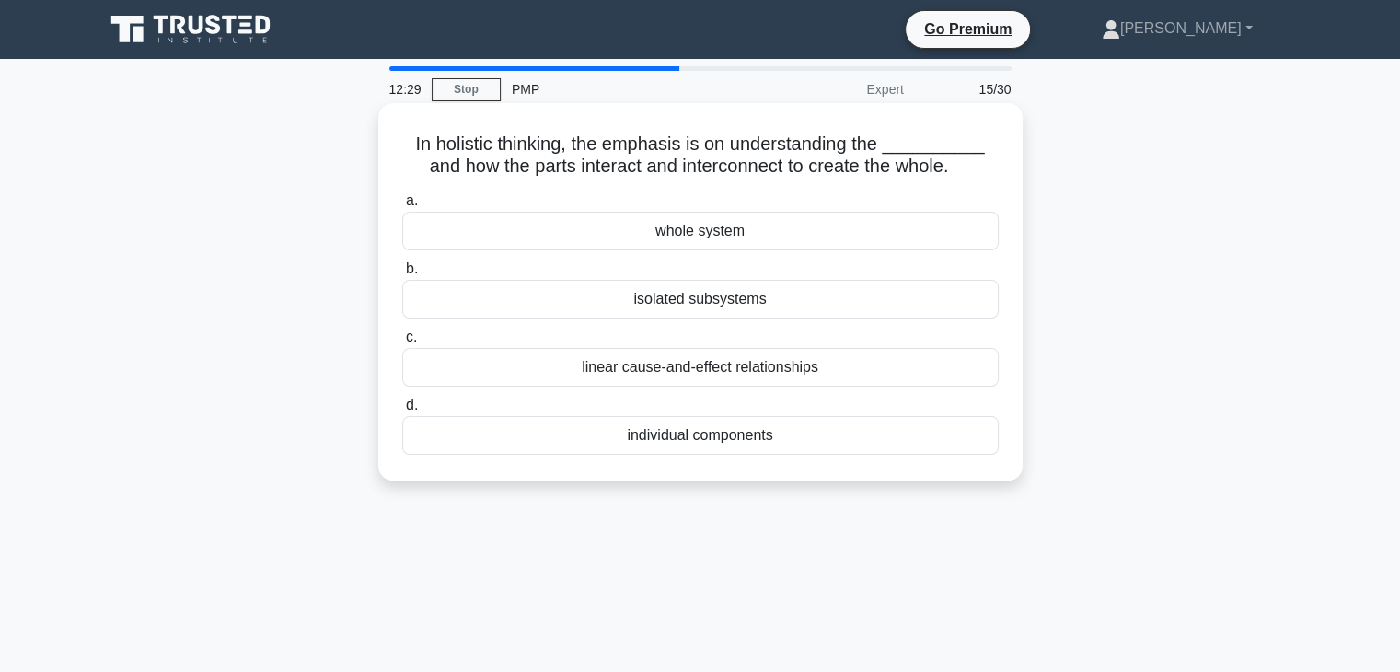
click at [673, 373] on div "linear cause-and-effect relationships" at bounding box center [700, 367] width 597 height 39
click at [402, 343] on input "c. linear cause-and-effect relationships" at bounding box center [402, 337] width 0 height 12
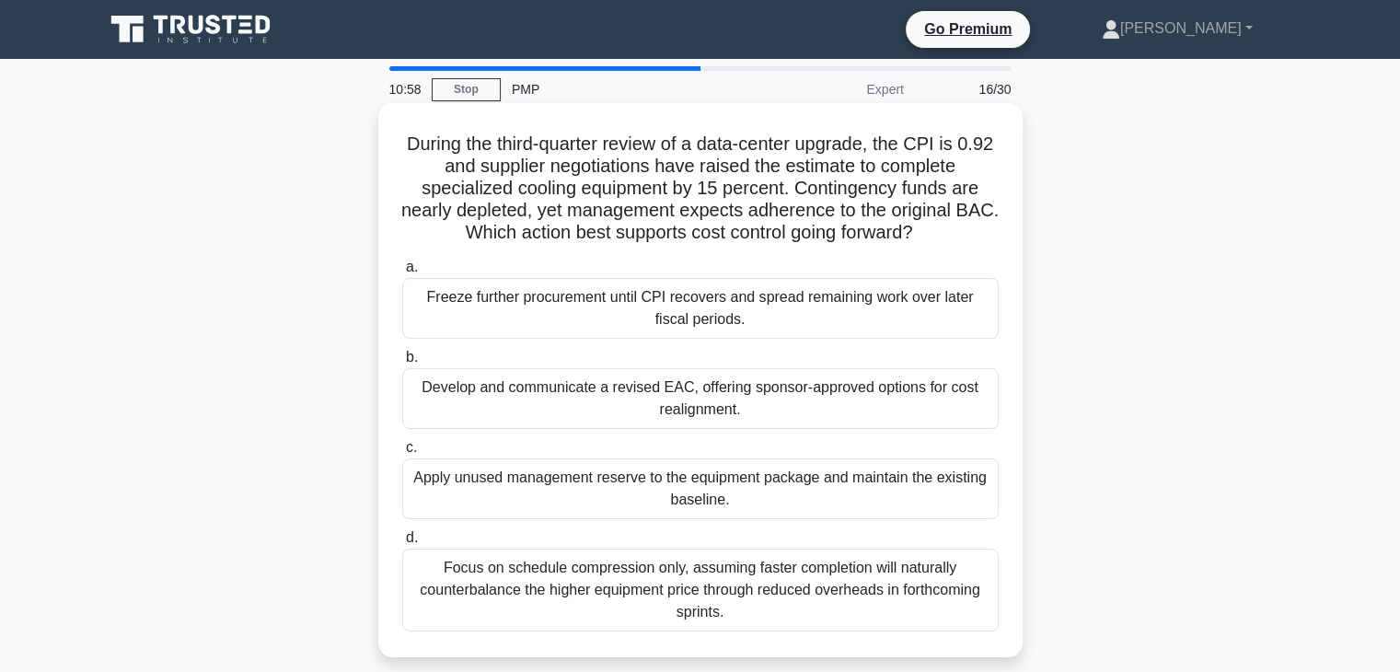
click at [636, 583] on div "Focus on schedule compression only, assuming faster completion will naturally c…" at bounding box center [700, 590] width 597 height 83
click at [402, 544] on input "d. Focus on schedule compression only, assuming faster completion will naturall…" at bounding box center [402, 538] width 0 height 12
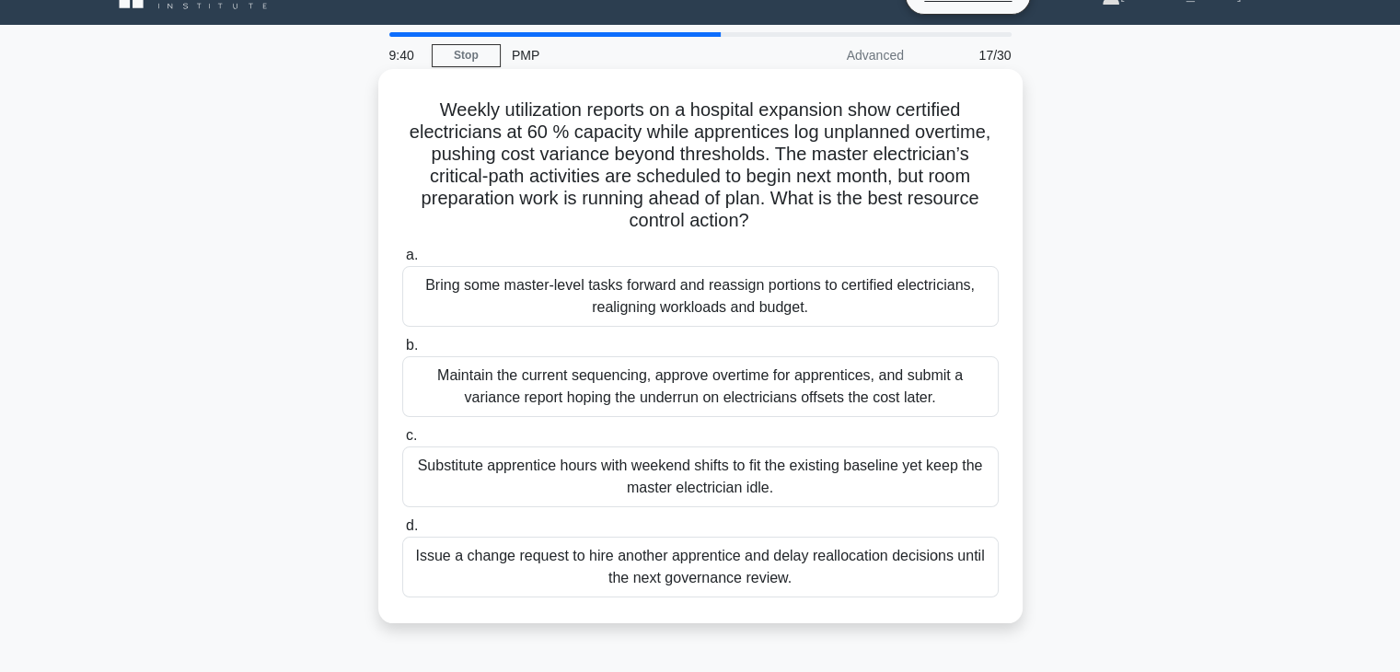
scroll to position [92, 0]
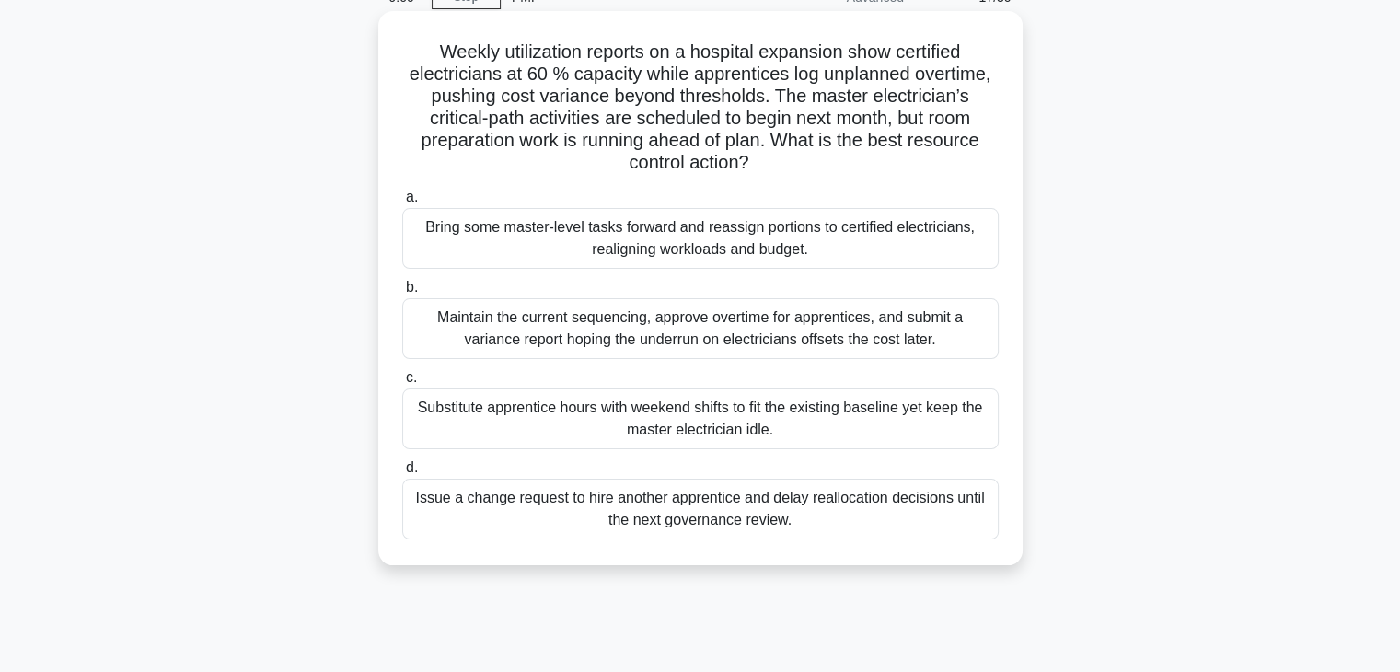
click at [738, 248] on div "Bring some master-level tasks forward and reassign portions to certified electr…" at bounding box center [700, 238] width 597 height 61
click at [402, 203] on input "a. Bring some master-level tasks forward and reassign portions to certified ele…" at bounding box center [402, 197] width 0 height 12
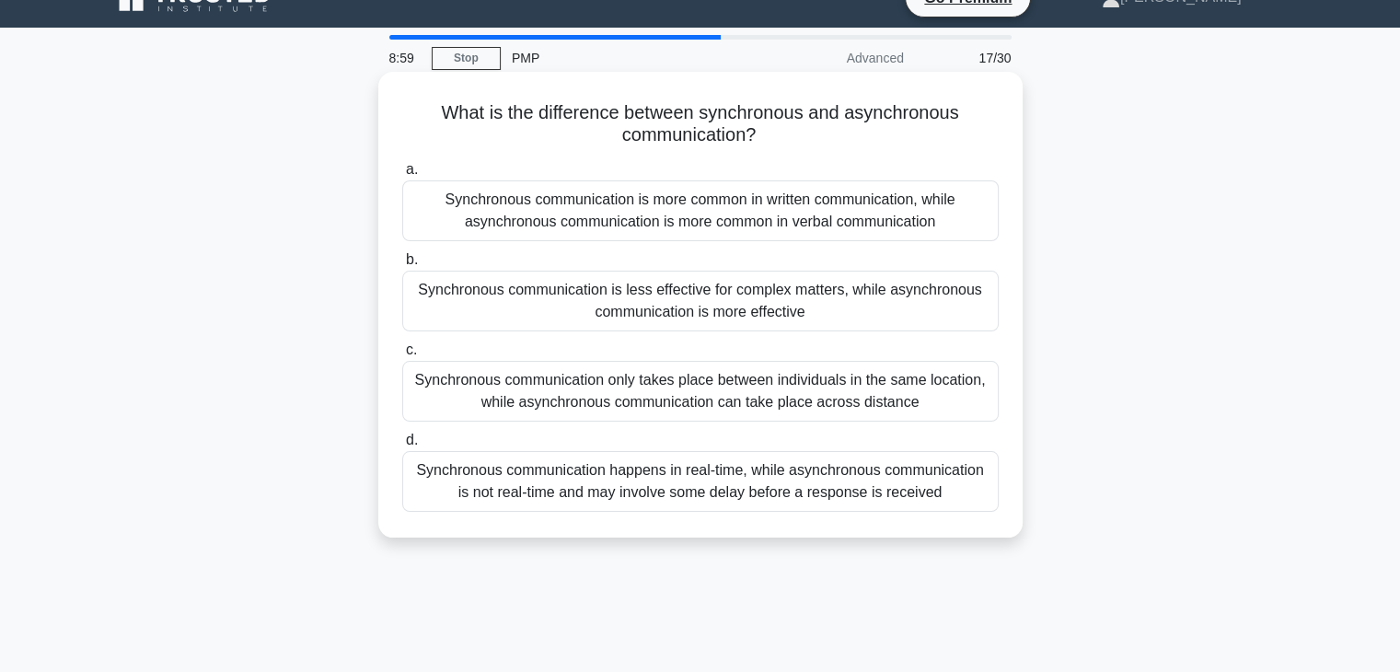
scroll to position [0, 0]
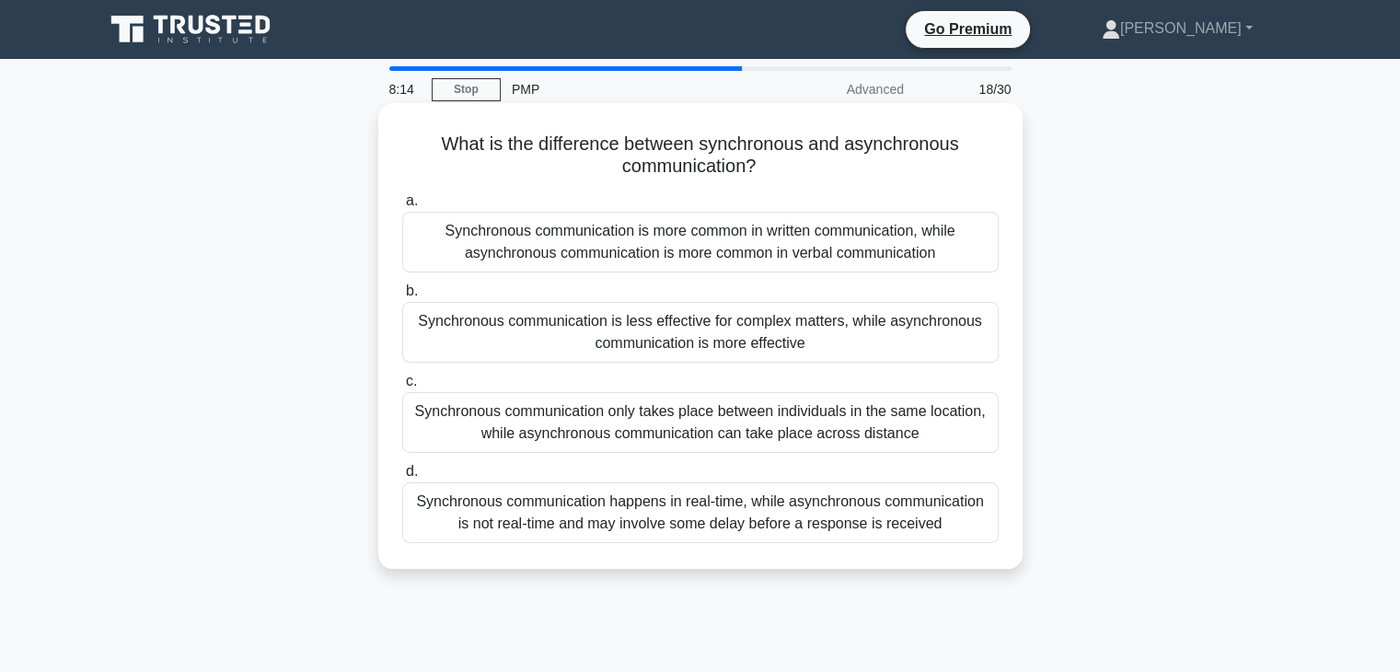
click at [821, 511] on div "Synchronous communication happens in real-time, while asynchronous communicatio…" at bounding box center [700, 512] width 597 height 61
click at [402, 478] on input "d. Synchronous communication happens in real-time, while asynchronous communica…" at bounding box center [402, 472] width 0 height 12
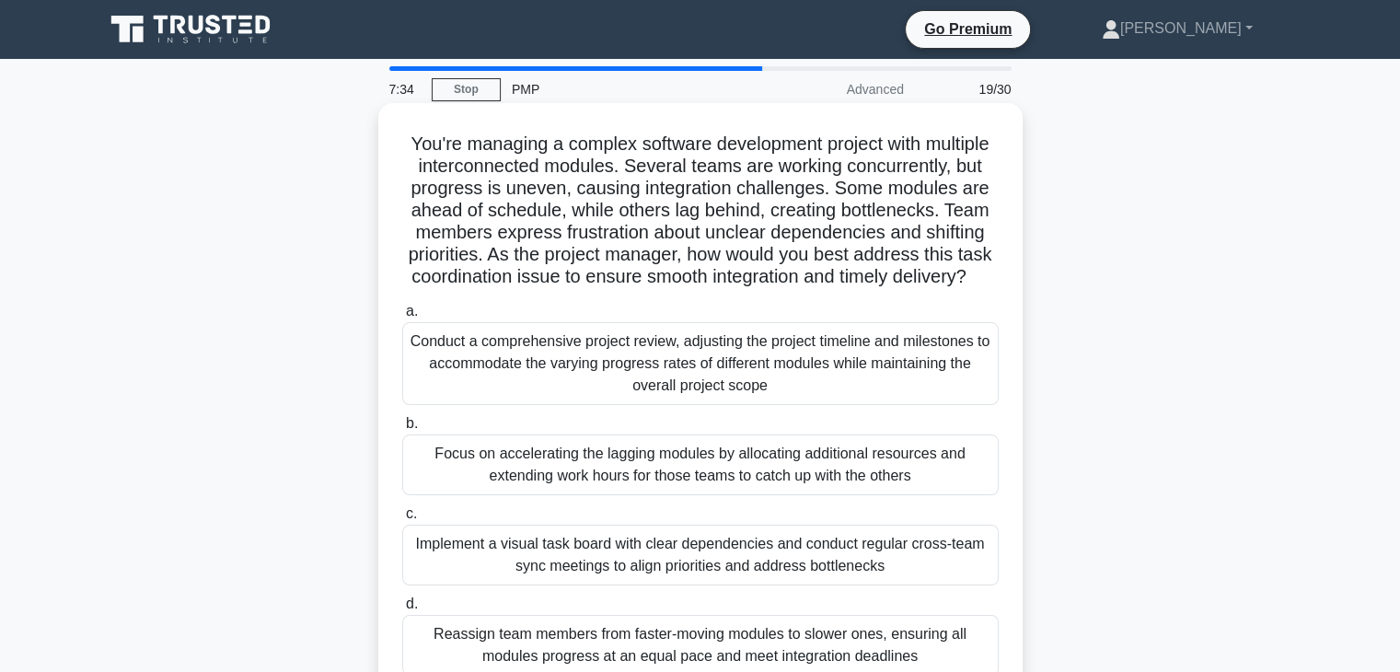
scroll to position [92, 0]
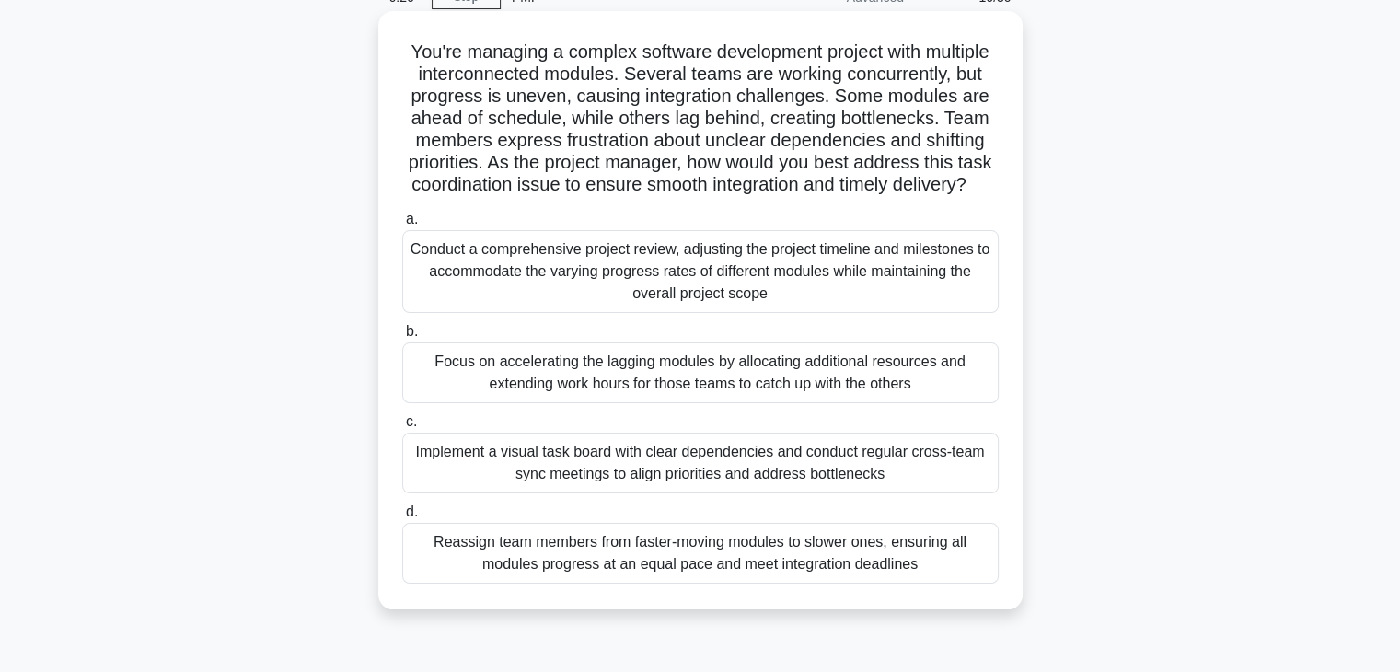
click at [603, 493] on div "Implement a visual task board with clear dependencies and conduct regular cross…" at bounding box center [700, 463] width 597 height 61
click at [402, 428] on input "c. Implement a visual task board with clear dependencies and conduct regular cr…" at bounding box center [402, 422] width 0 height 12
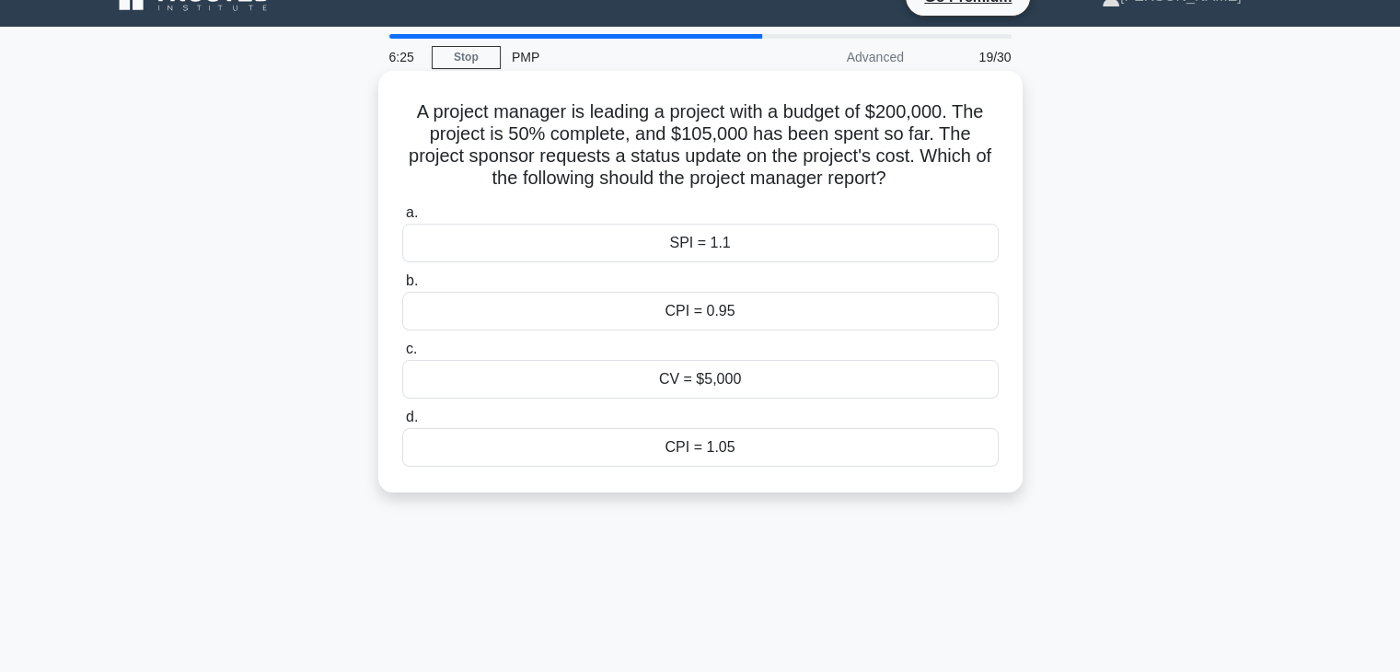
scroll to position [0, 0]
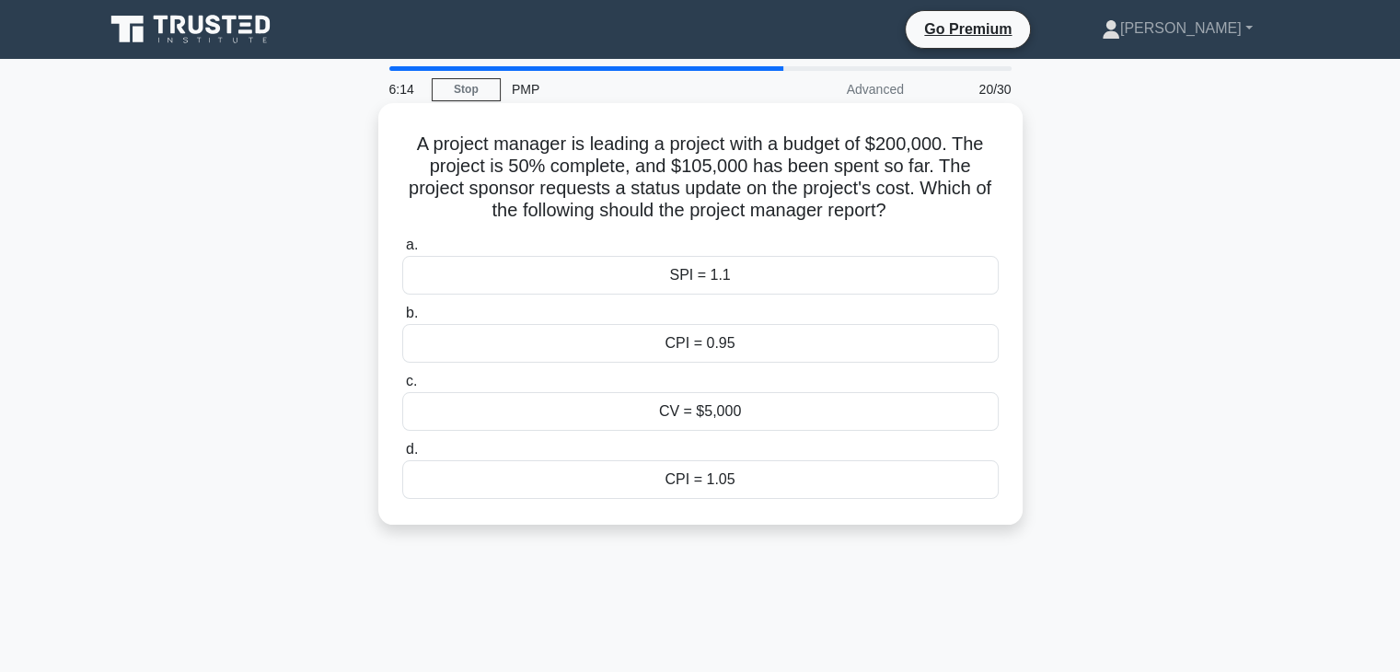
click at [935, 172] on h5 "A project manager is leading a project with a budget of $200,000. The project i…" at bounding box center [700, 178] width 600 height 90
click at [703, 344] on div "CPI = 0.95" at bounding box center [700, 343] width 597 height 39
click at [402, 319] on input "b. CPI = 0.95" at bounding box center [402, 313] width 0 height 12
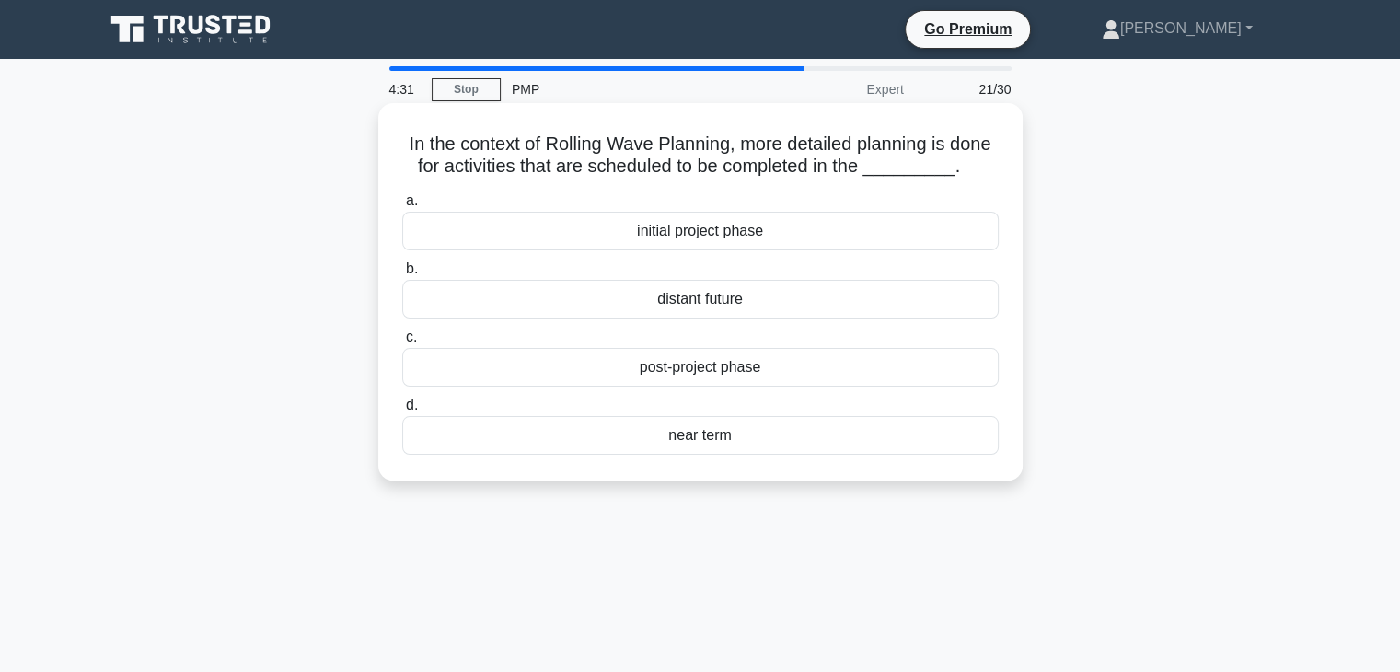
click at [709, 250] on div "initial project phase" at bounding box center [700, 231] width 597 height 39
click at [402, 207] on input "a. initial project phase" at bounding box center [402, 201] width 0 height 12
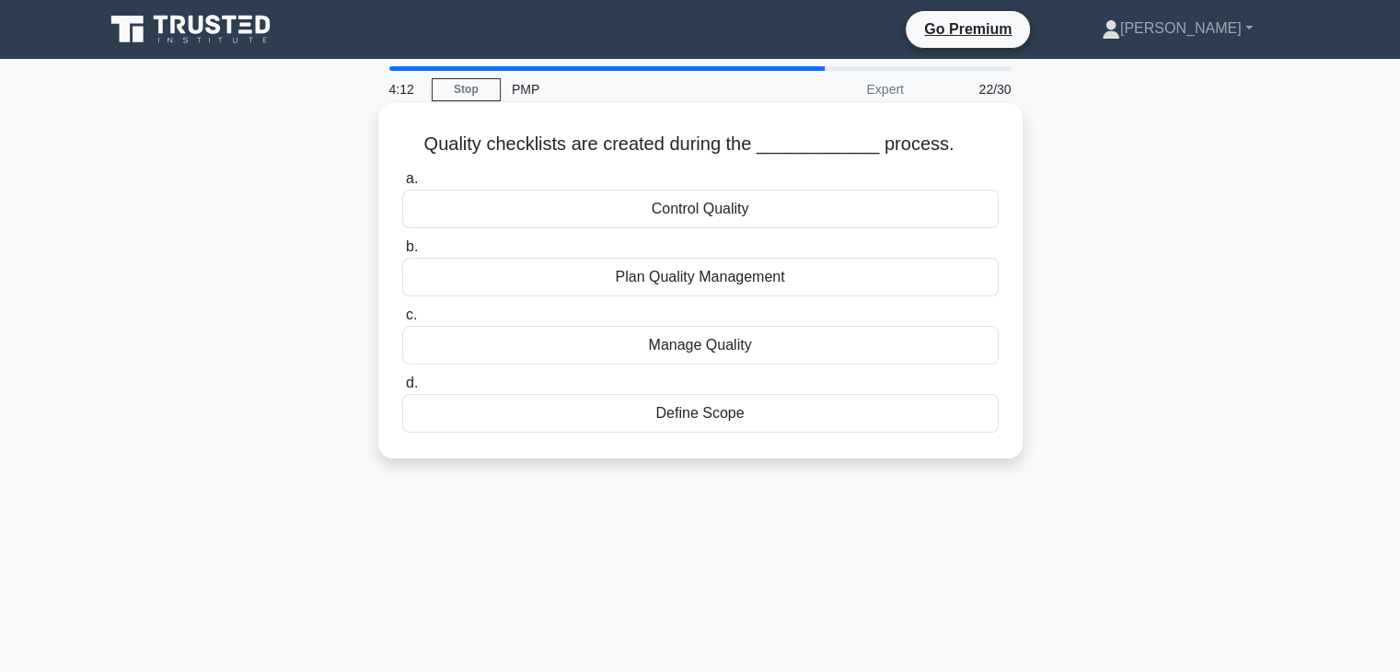
click at [705, 349] on div "Manage Quality" at bounding box center [700, 345] width 597 height 39
click at [402, 321] on input "c. Manage Quality" at bounding box center [402, 315] width 0 height 12
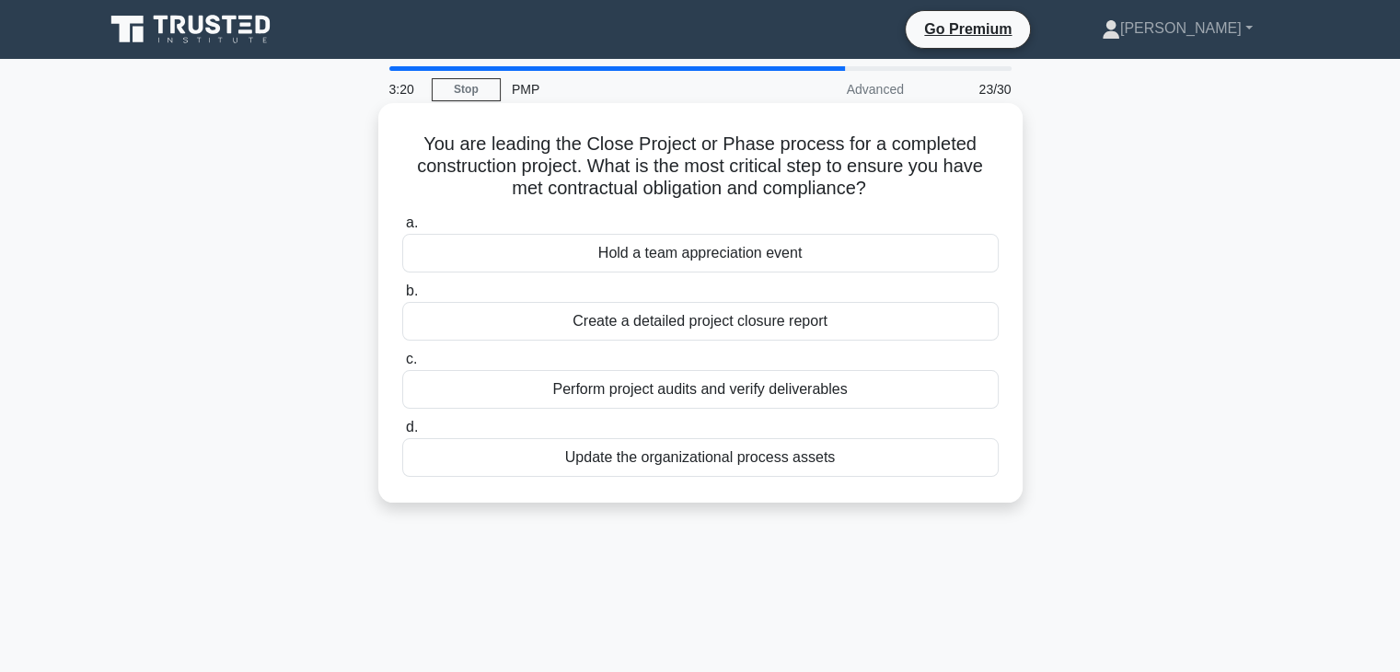
click at [779, 326] on div "Create a detailed project closure report" at bounding box center [700, 321] width 597 height 39
click at [402, 297] on input "b. Create a detailed project closure report" at bounding box center [402, 291] width 0 height 12
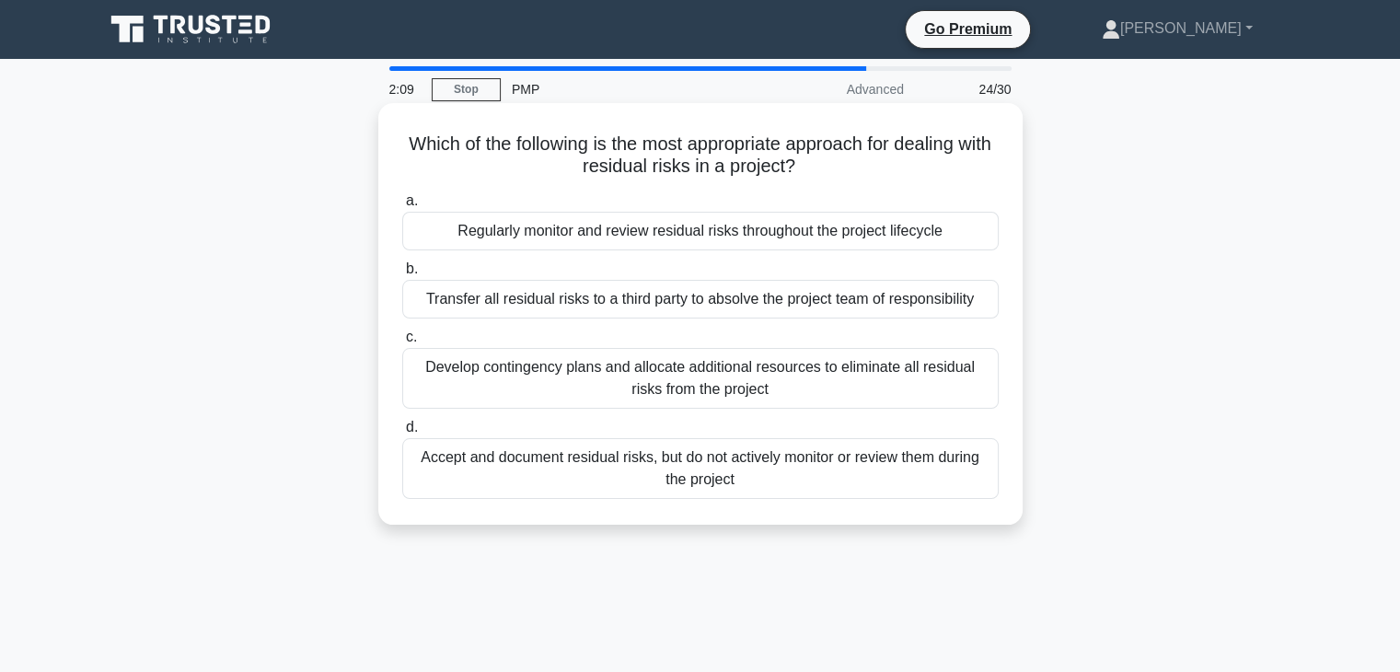
click at [690, 230] on div "Regularly monitor and review residual risks throughout the project lifecycle" at bounding box center [700, 231] width 597 height 39
click at [402, 207] on input "a. Regularly monitor and review residual risks throughout the project lifecycle" at bounding box center [402, 201] width 0 height 12
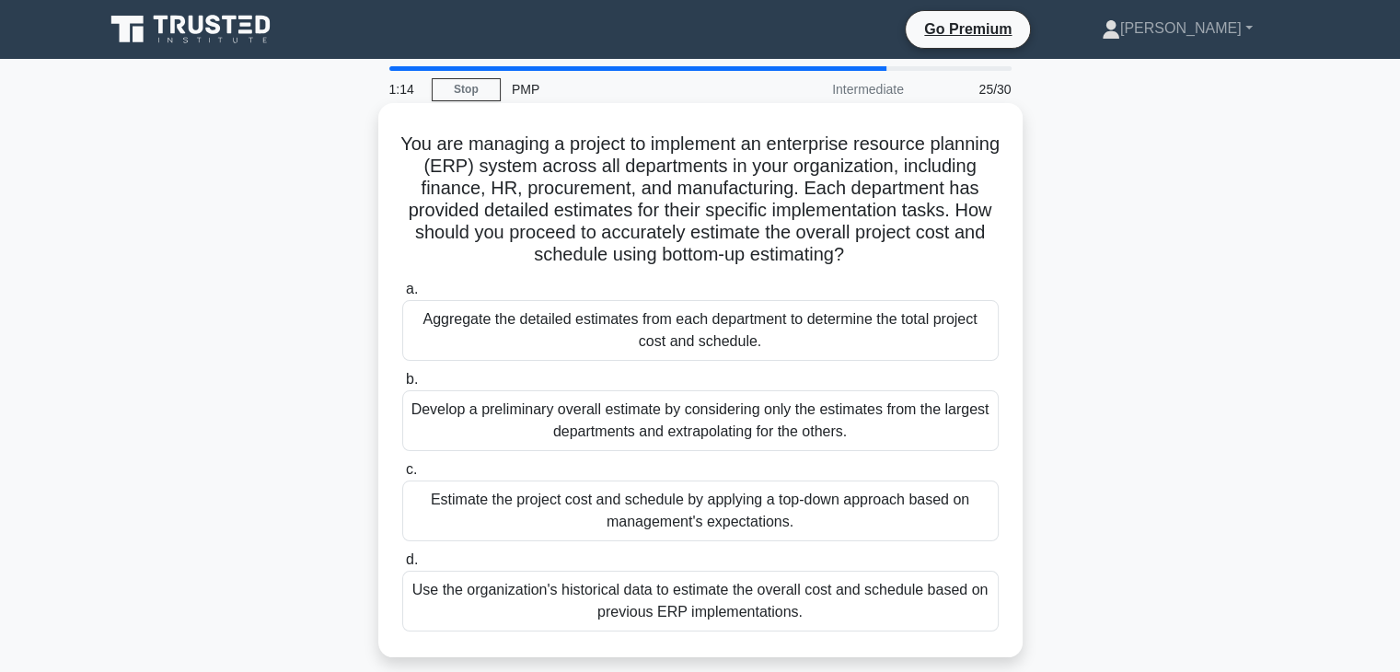
click at [681, 601] on div "Use the organization's historical data to estimate the overall cost and schedul…" at bounding box center [700, 601] width 597 height 61
click at [402, 566] on input "d. Use the organization's historical data to estimate the overall cost and sche…" at bounding box center [402, 560] width 0 height 12
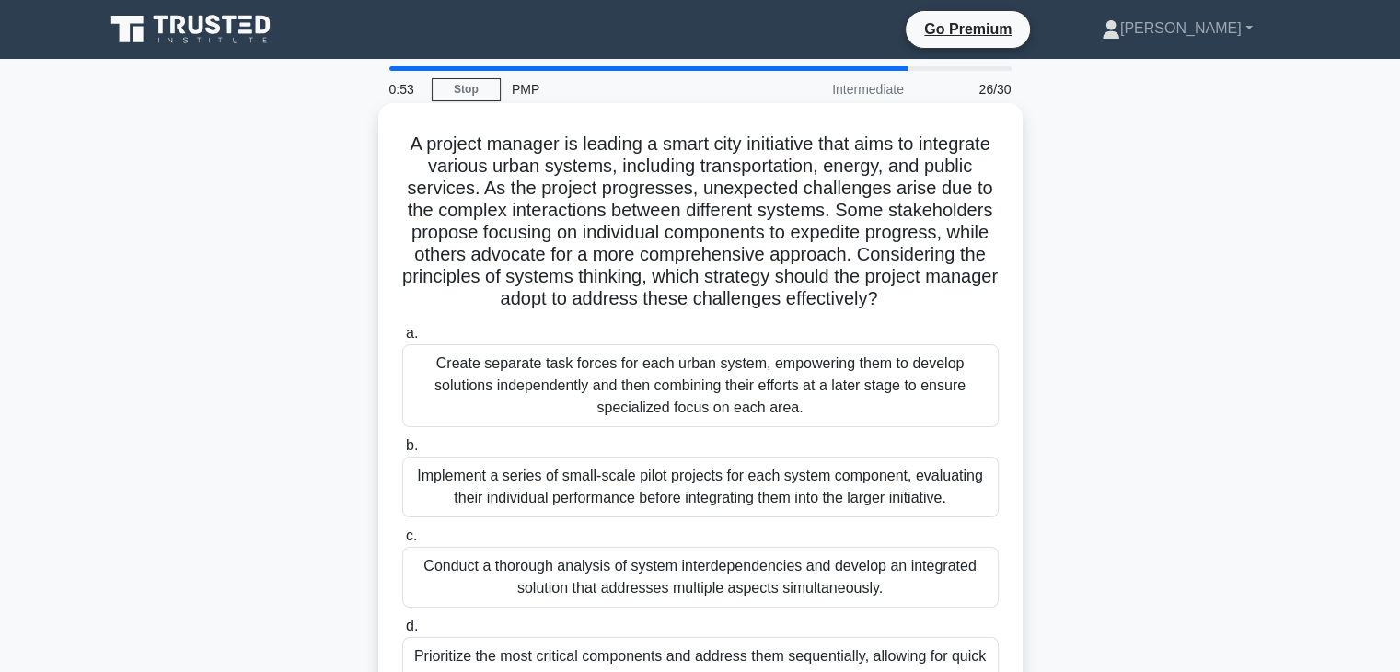
scroll to position [184, 0]
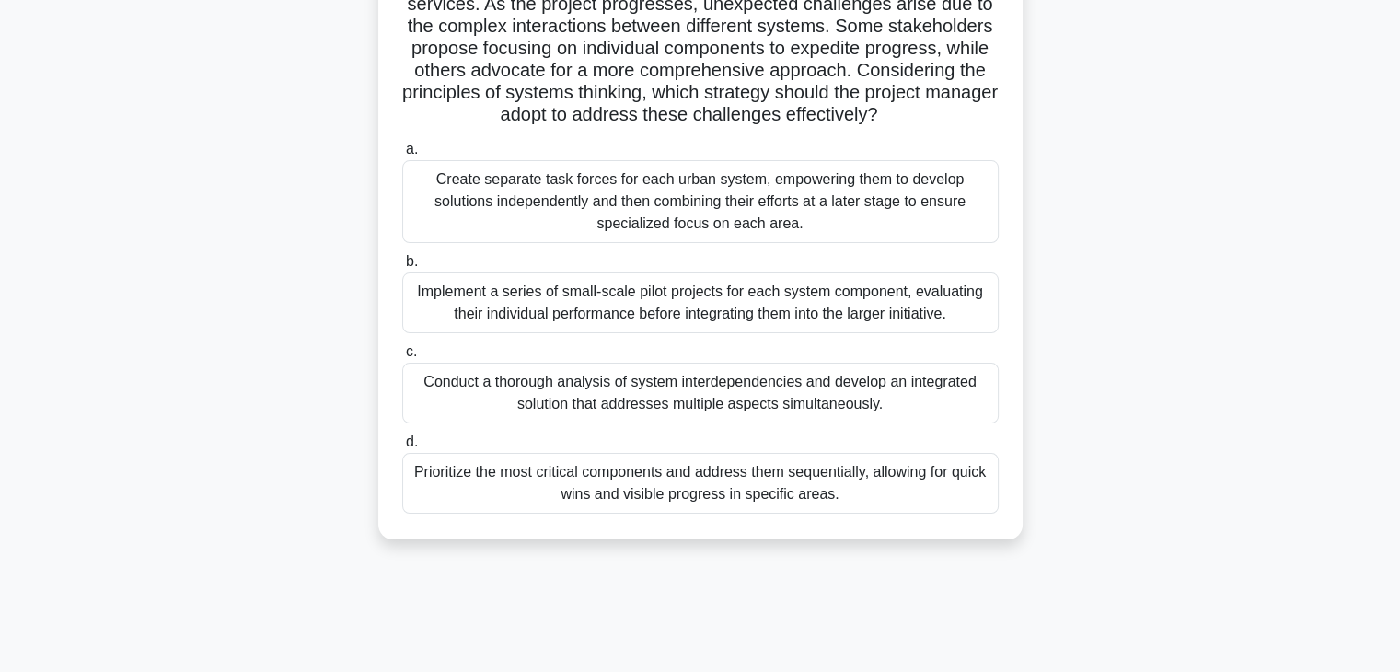
click at [644, 384] on div "Conduct a thorough analysis of system interdependencies and develop an integrat…" at bounding box center [700, 393] width 597 height 61
click at [402, 358] on input "c. Conduct a thorough analysis of system interdependencies and develop an integ…" at bounding box center [402, 352] width 0 height 12
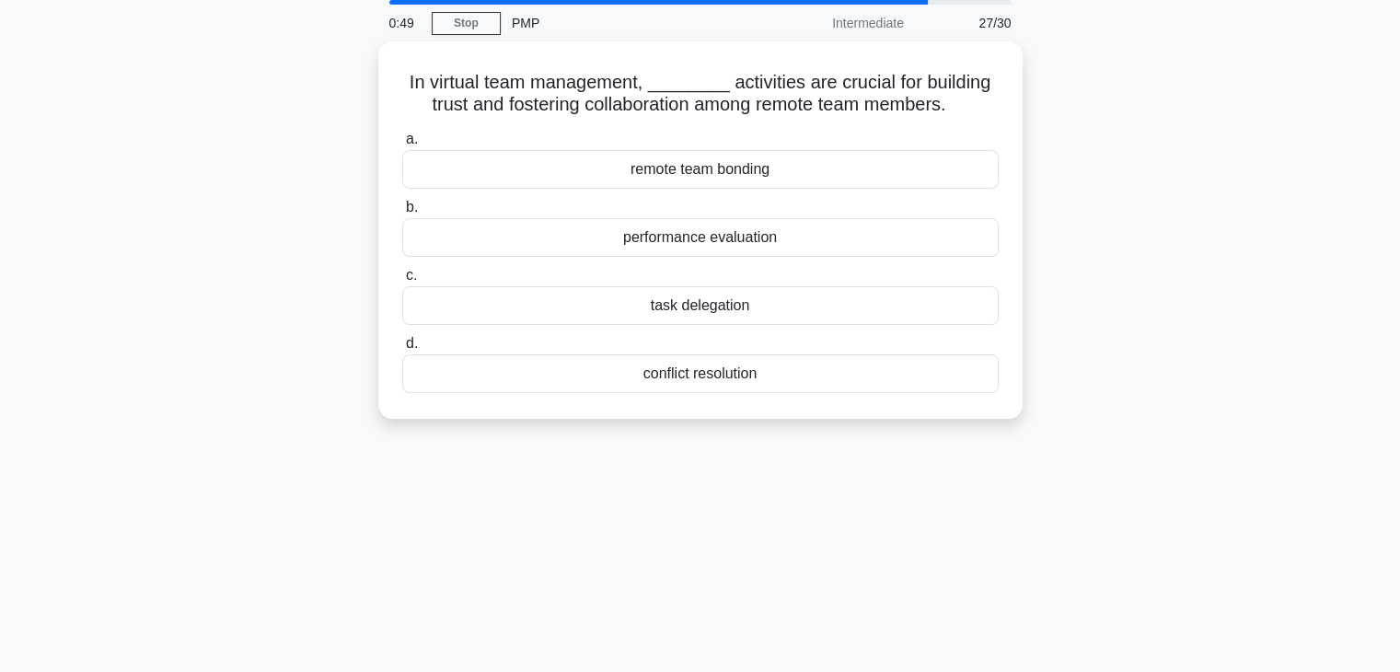
scroll to position [25, 0]
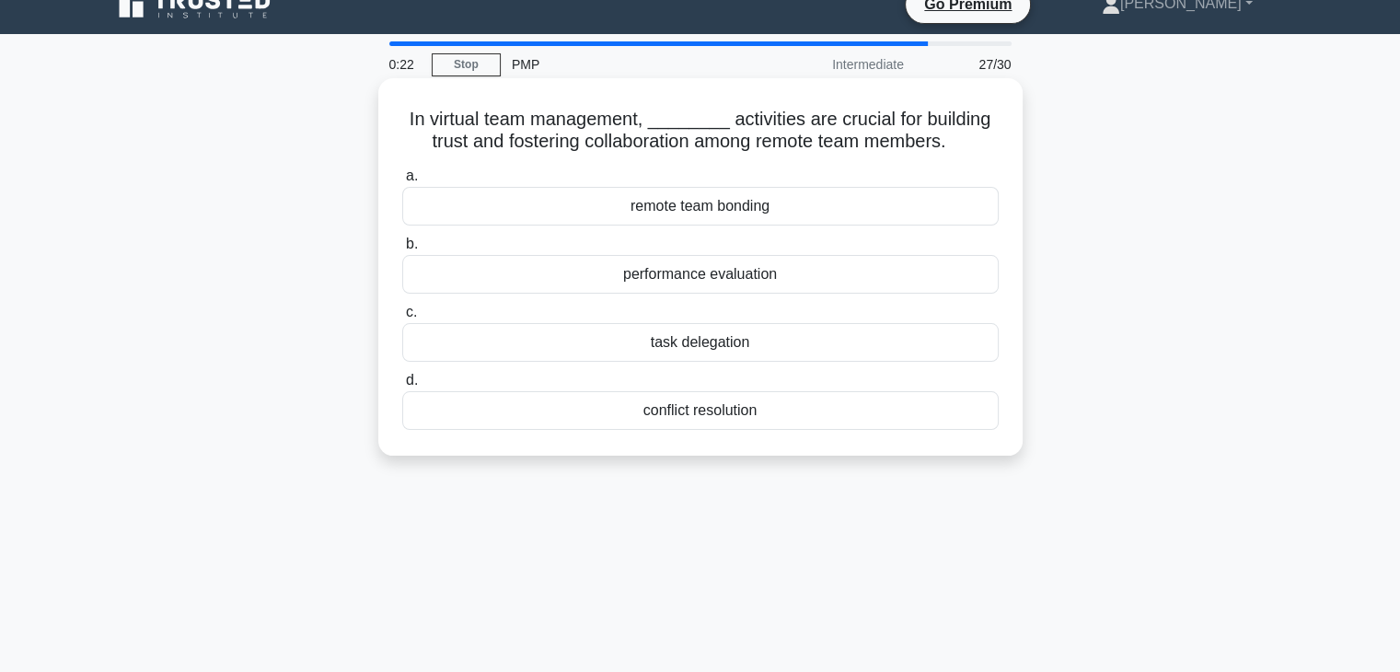
click at [717, 348] on div "task delegation" at bounding box center [700, 342] width 597 height 39
click at [402, 319] on input "c. task delegation" at bounding box center [402, 313] width 0 height 12
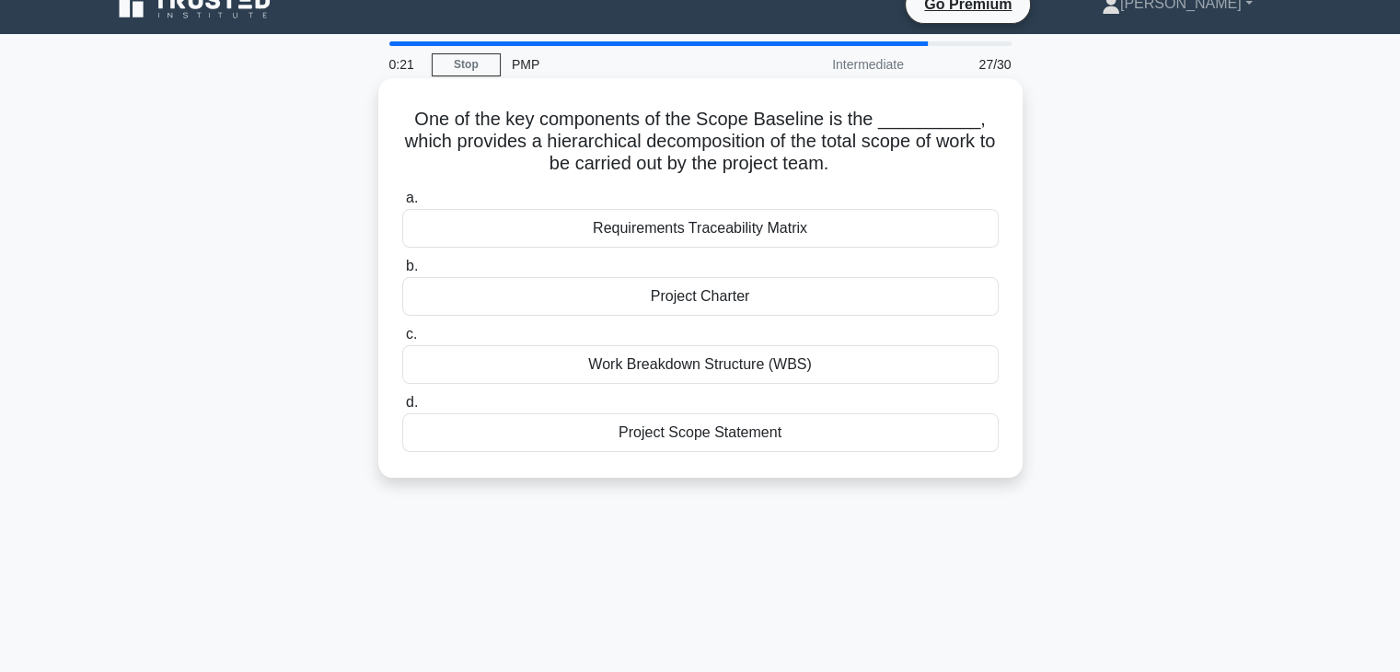
scroll to position [0, 0]
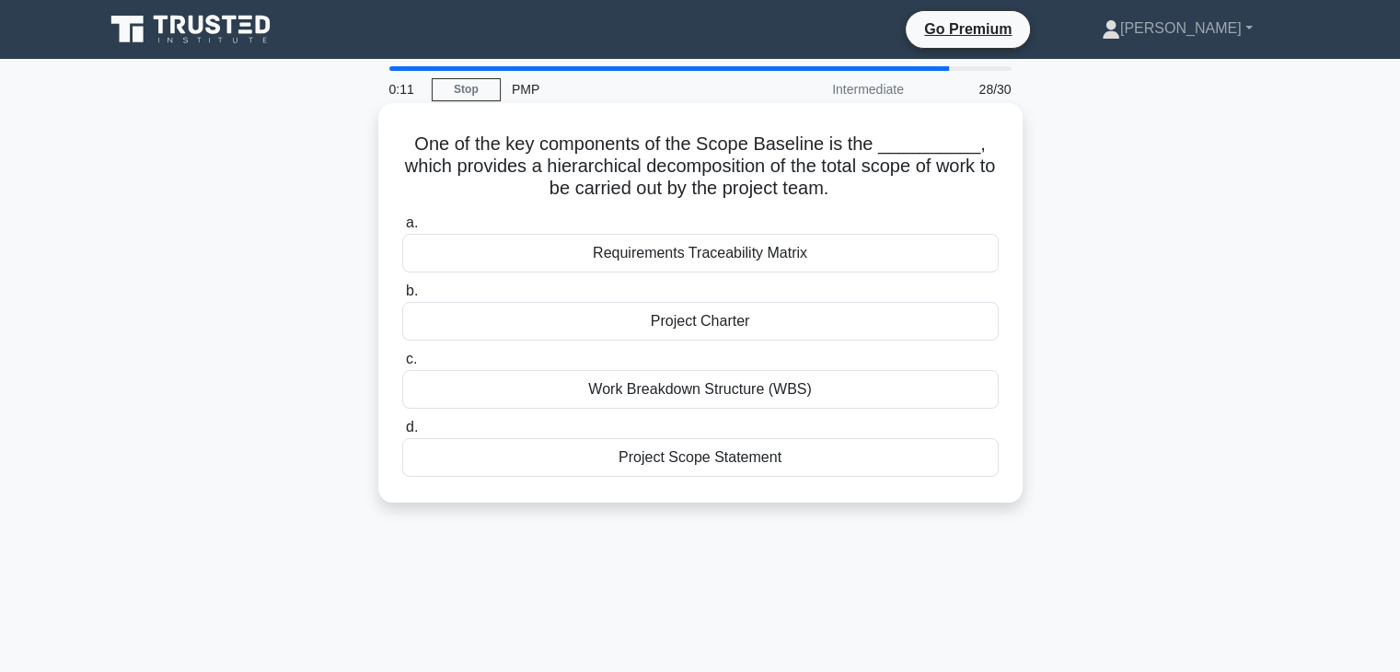
click at [714, 322] on div "Project Charter" at bounding box center [700, 321] width 597 height 39
click at [402, 297] on input "b. Project Charter" at bounding box center [402, 291] width 0 height 12
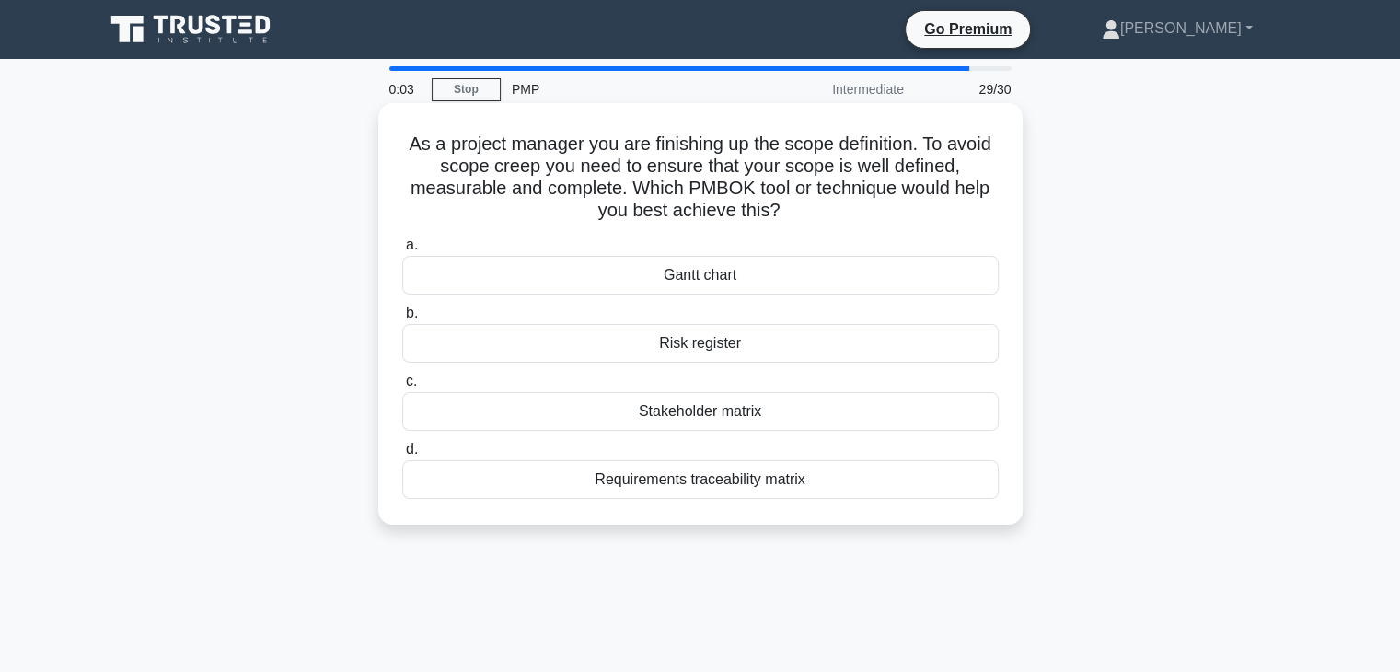
click at [722, 351] on div "Risk register" at bounding box center [700, 343] width 597 height 39
click at [402, 319] on input "b. Risk register" at bounding box center [402, 313] width 0 height 12
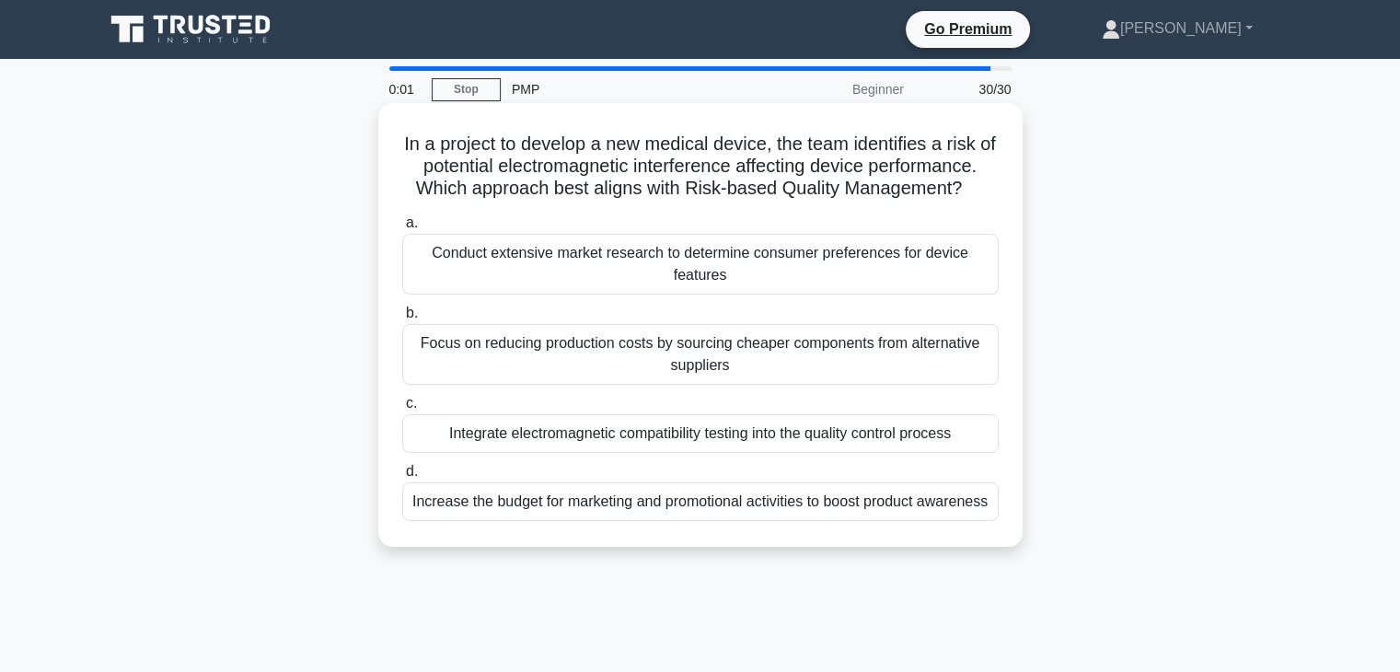
click at [621, 357] on div "Focus on reducing production costs by sourcing cheaper components from alternat…" at bounding box center [700, 354] width 597 height 61
click at [402, 319] on input "b. Focus on reducing production costs by sourcing cheaper components from alter…" at bounding box center [402, 313] width 0 height 12
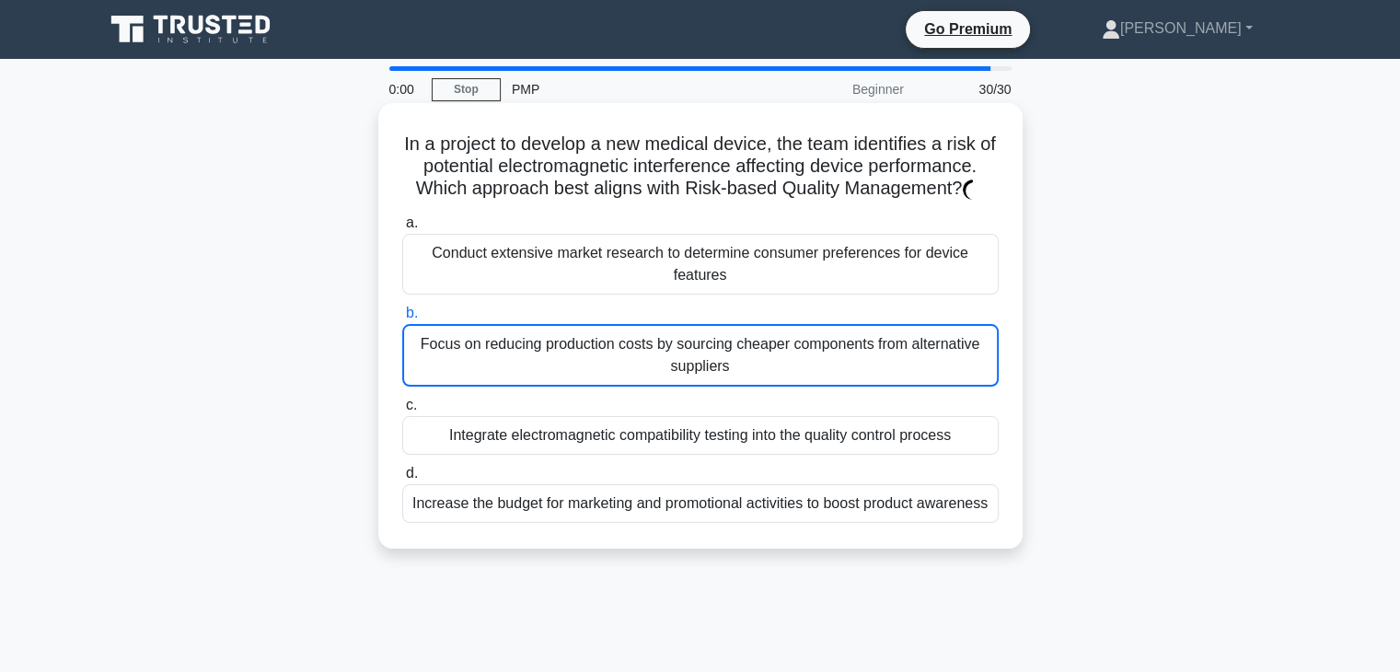
click at [621, 357] on div "Focus on reducing production costs by sourcing cheaper components from alternat…" at bounding box center [700, 355] width 597 height 63
click at [402, 319] on input "b. Focus on reducing production costs by sourcing cheaper components from alter…" at bounding box center [402, 313] width 0 height 12
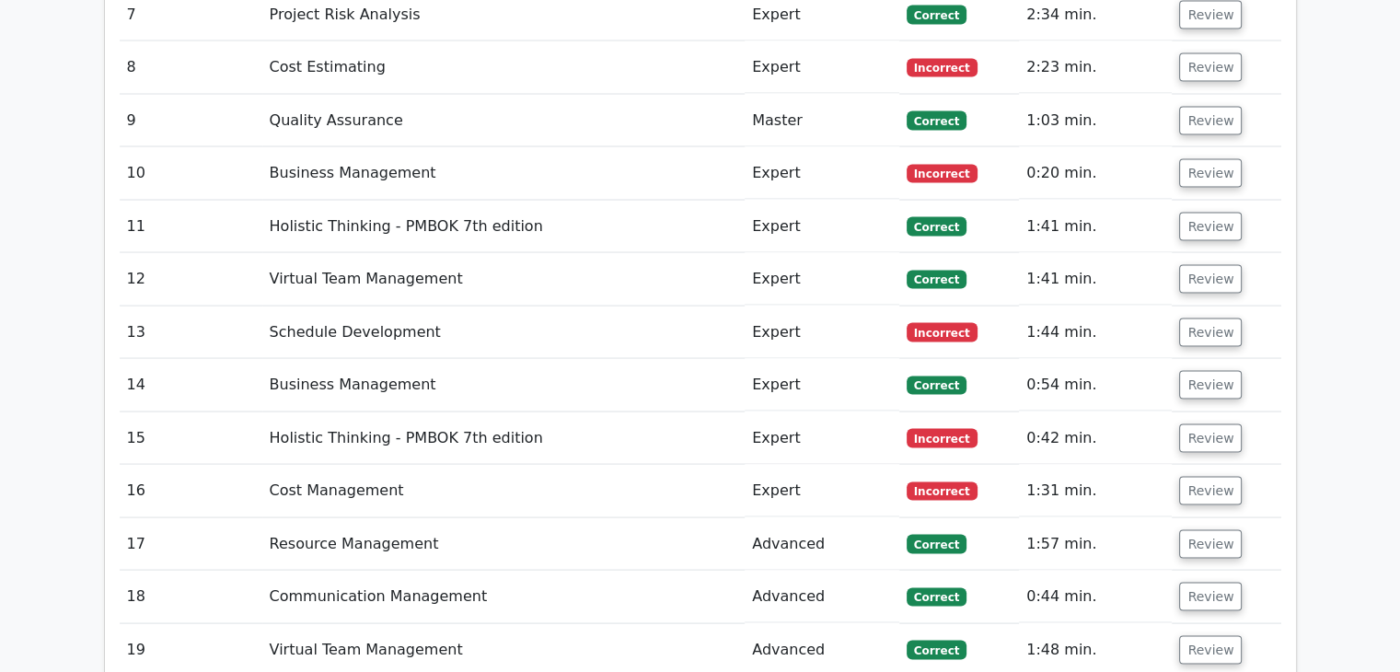
scroll to position [3498, 0]
